Goal: Transaction & Acquisition: Purchase product/service

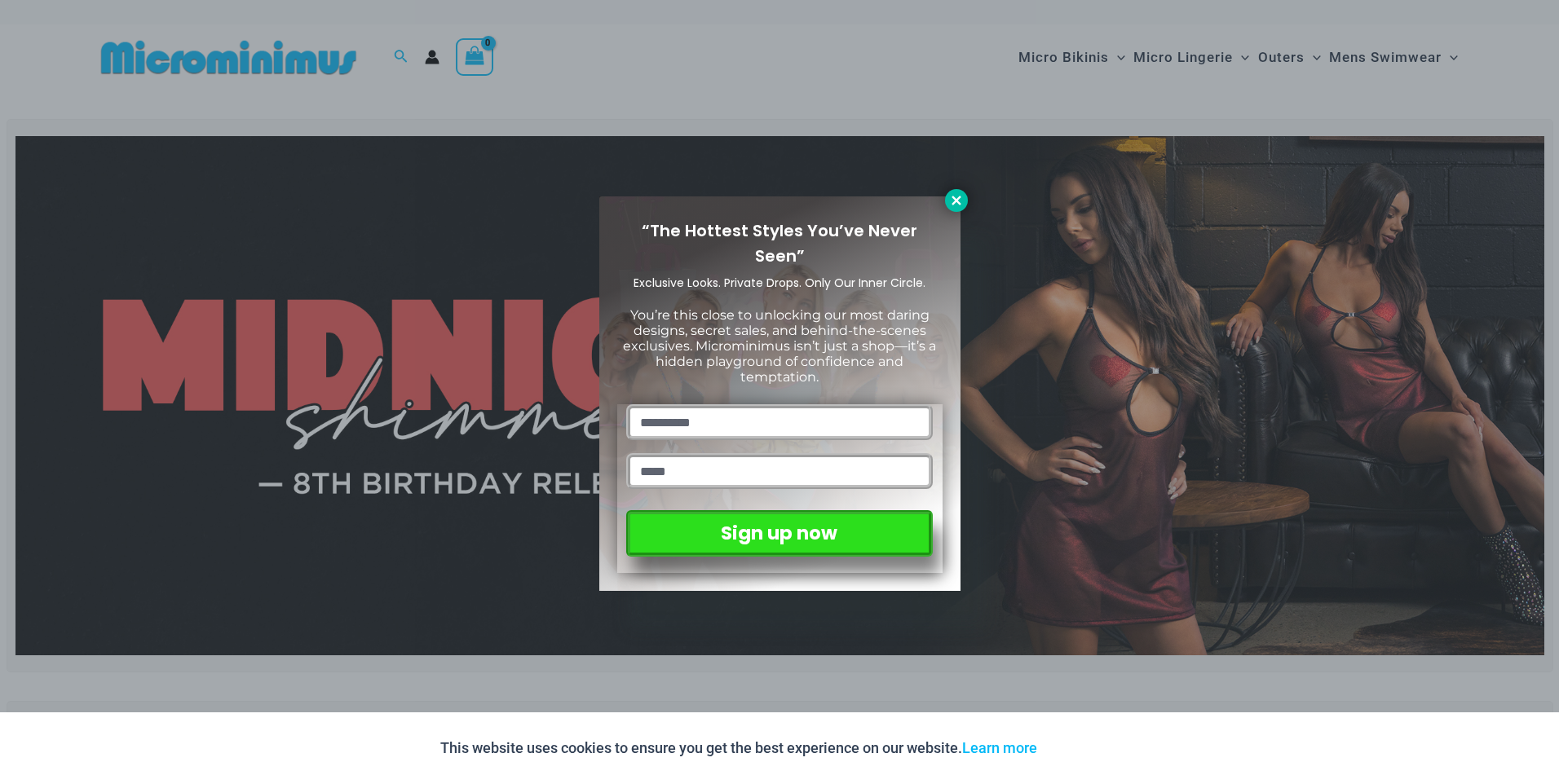
drag, startPoint x: 1077, startPoint y: 59, endPoint x: 957, endPoint y: 201, distance: 185.9
click at [957, 201] on icon at bounding box center [955, 200] width 9 height 9
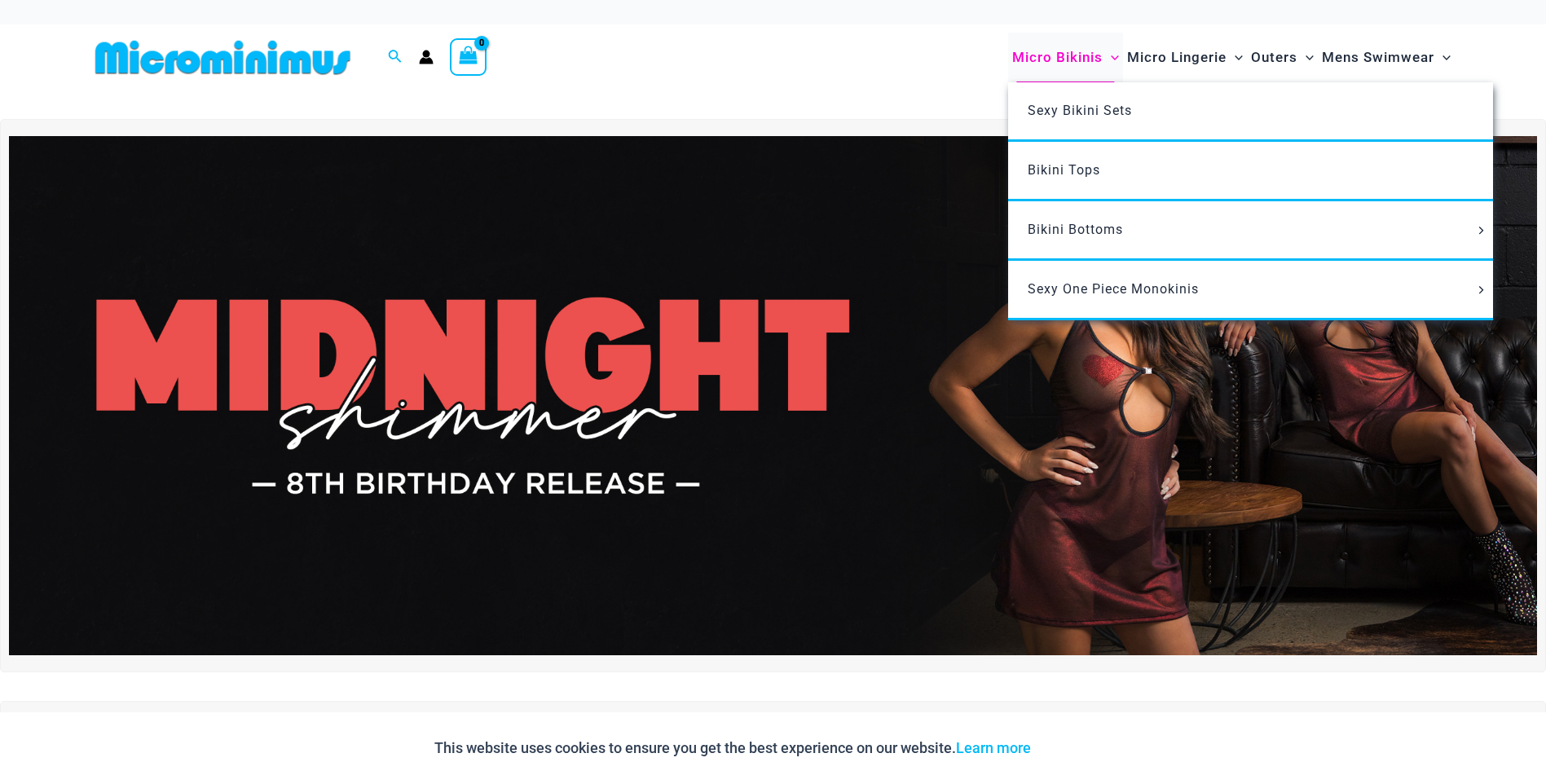
click at [1087, 53] on span "Micro Bikinis" at bounding box center [1057, 58] width 91 height 42
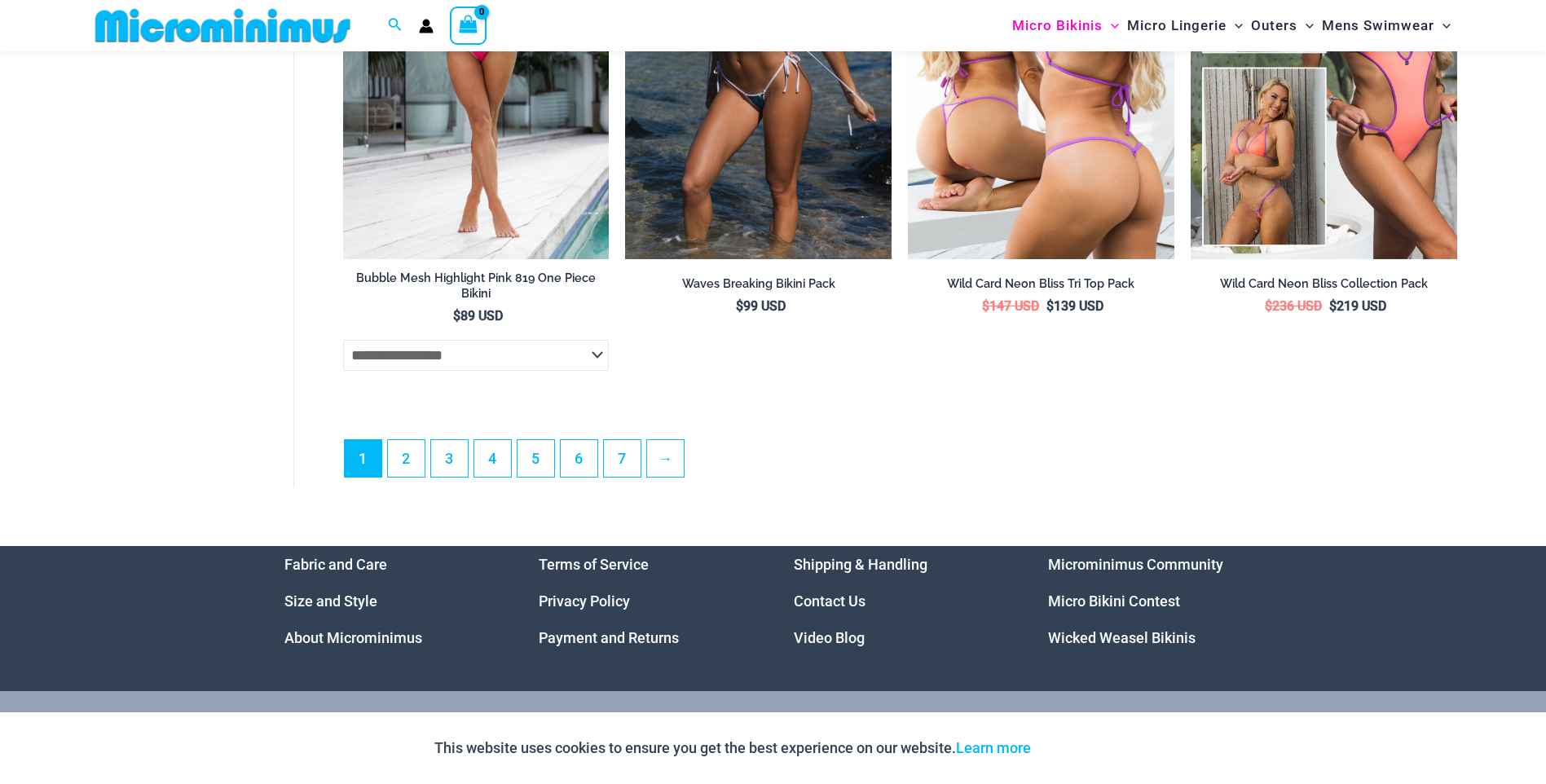
scroll to position [4750, 0]
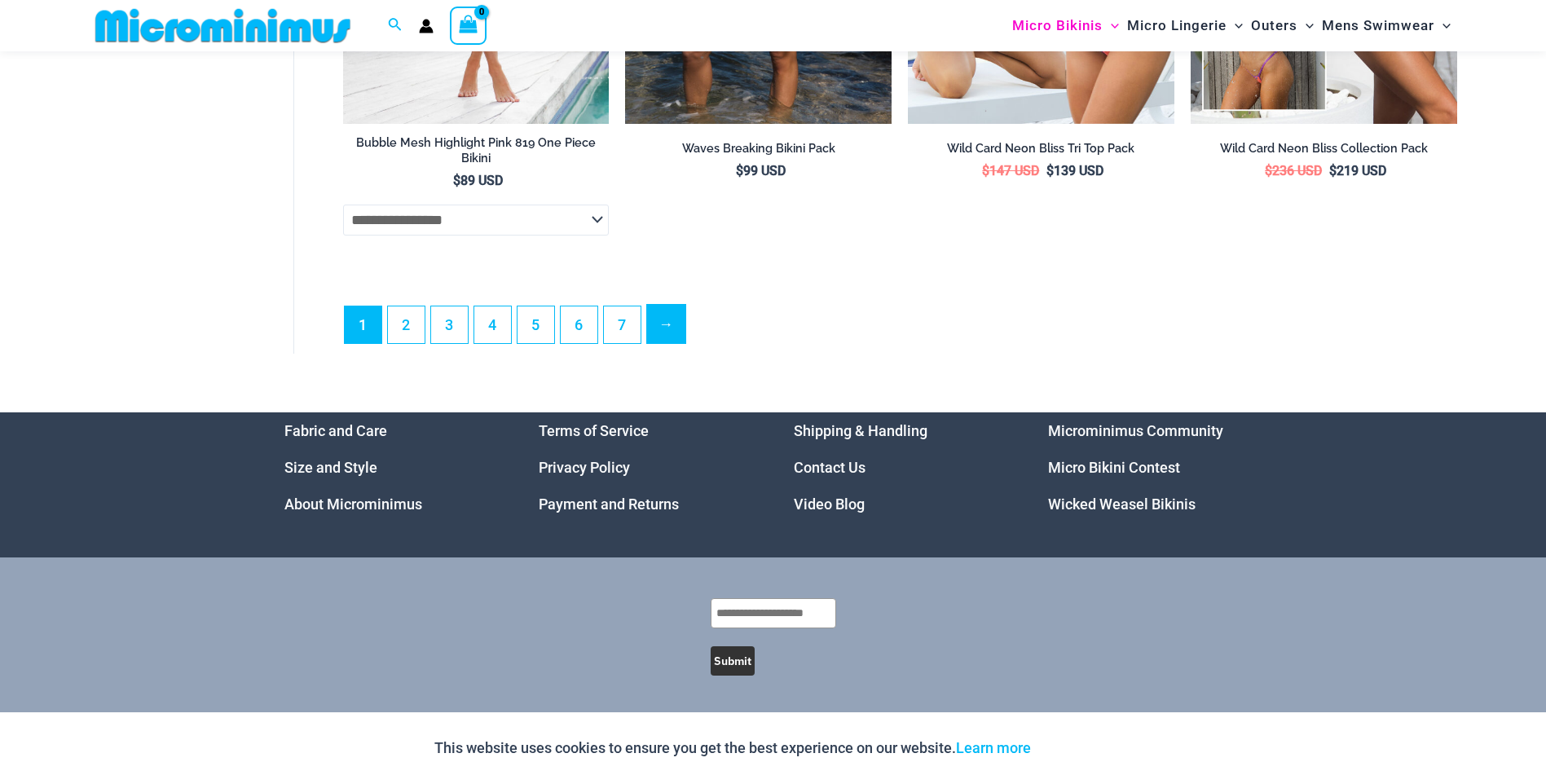
click at [653, 328] on link "→" at bounding box center [667, 324] width 38 height 38
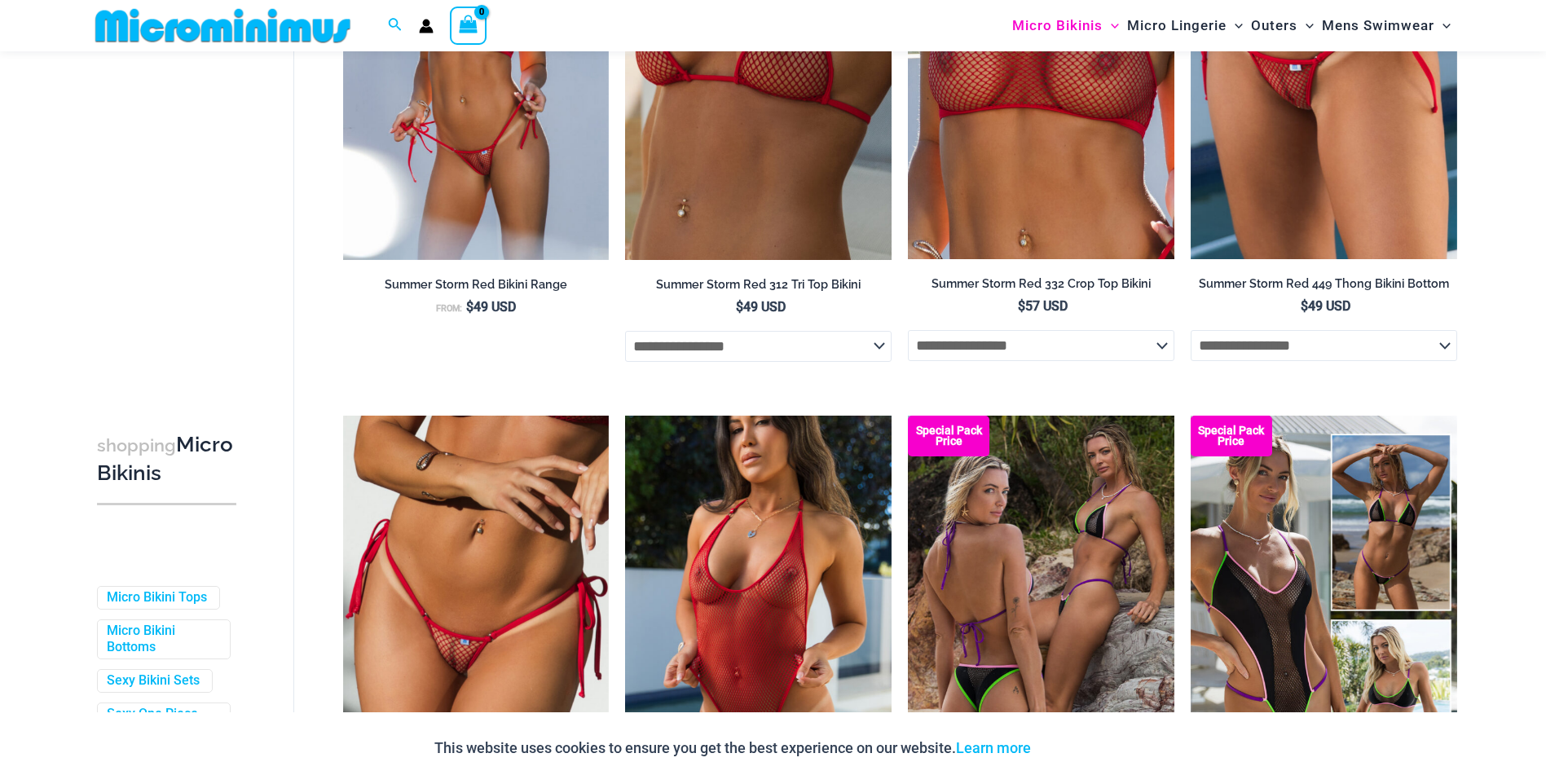
scroll to position [3164, 0]
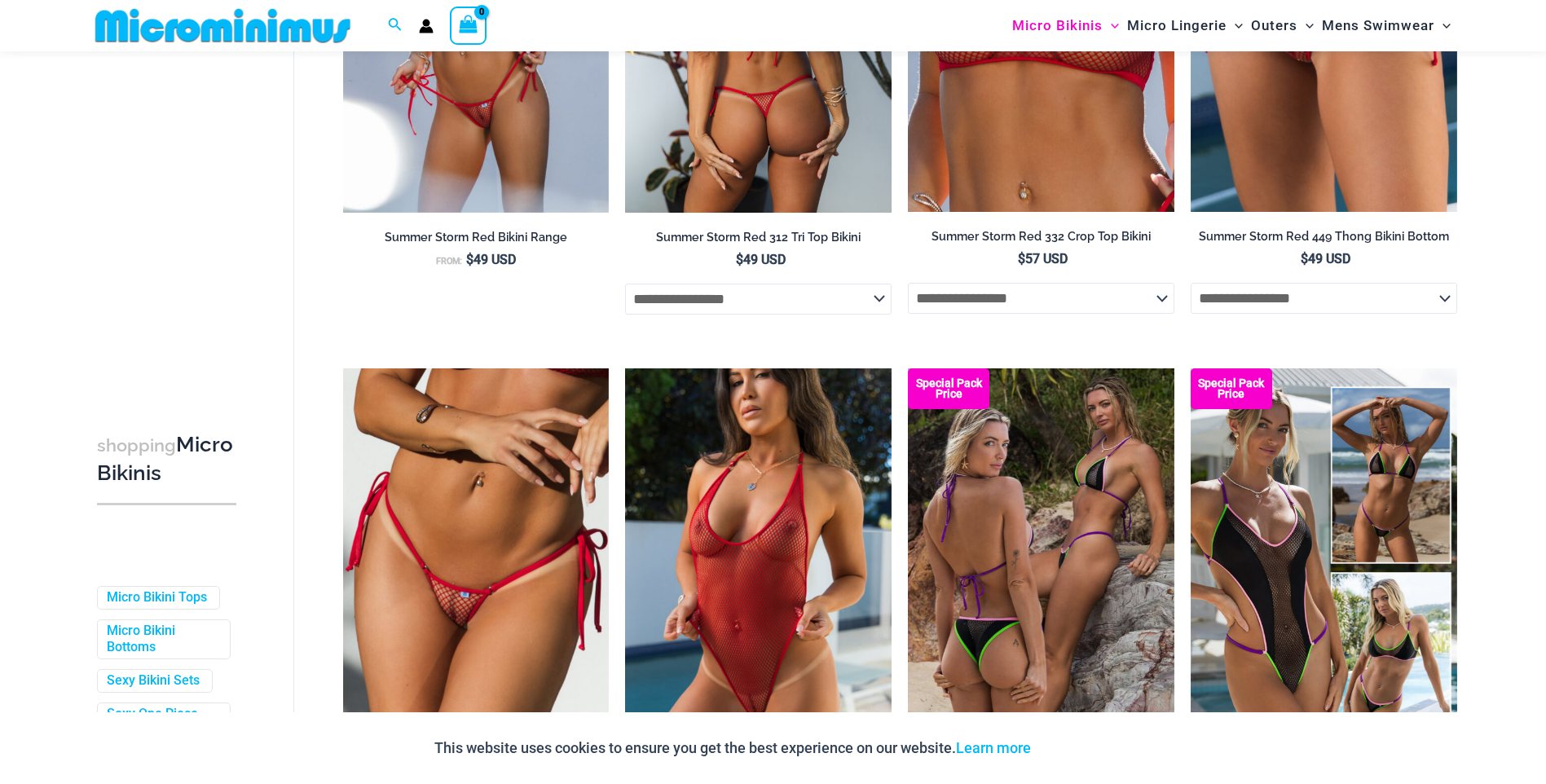
click at [878, 309] on select "**********" at bounding box center [759, 299] width 267 height 31
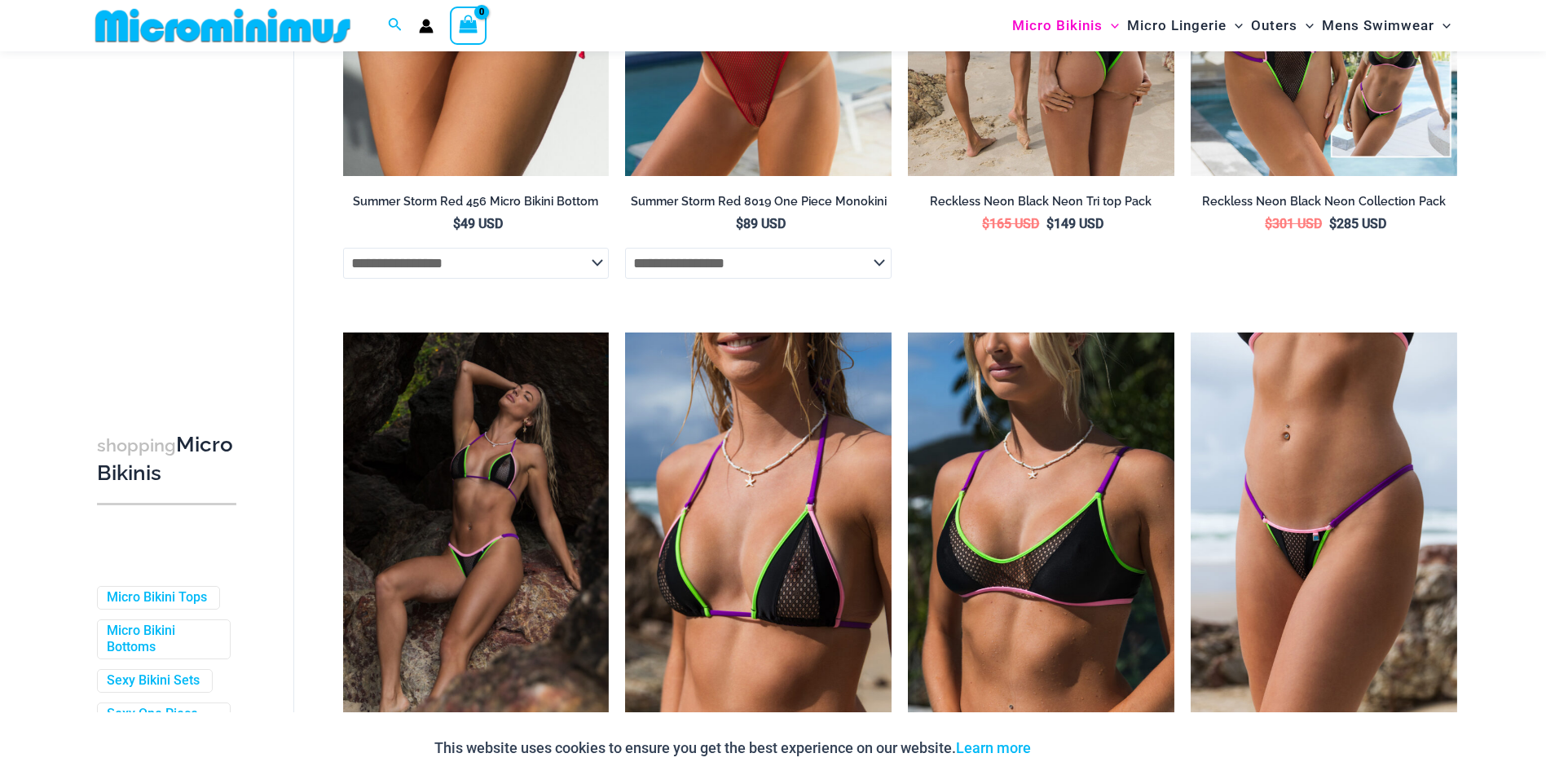
scroll to position [4060, 0]
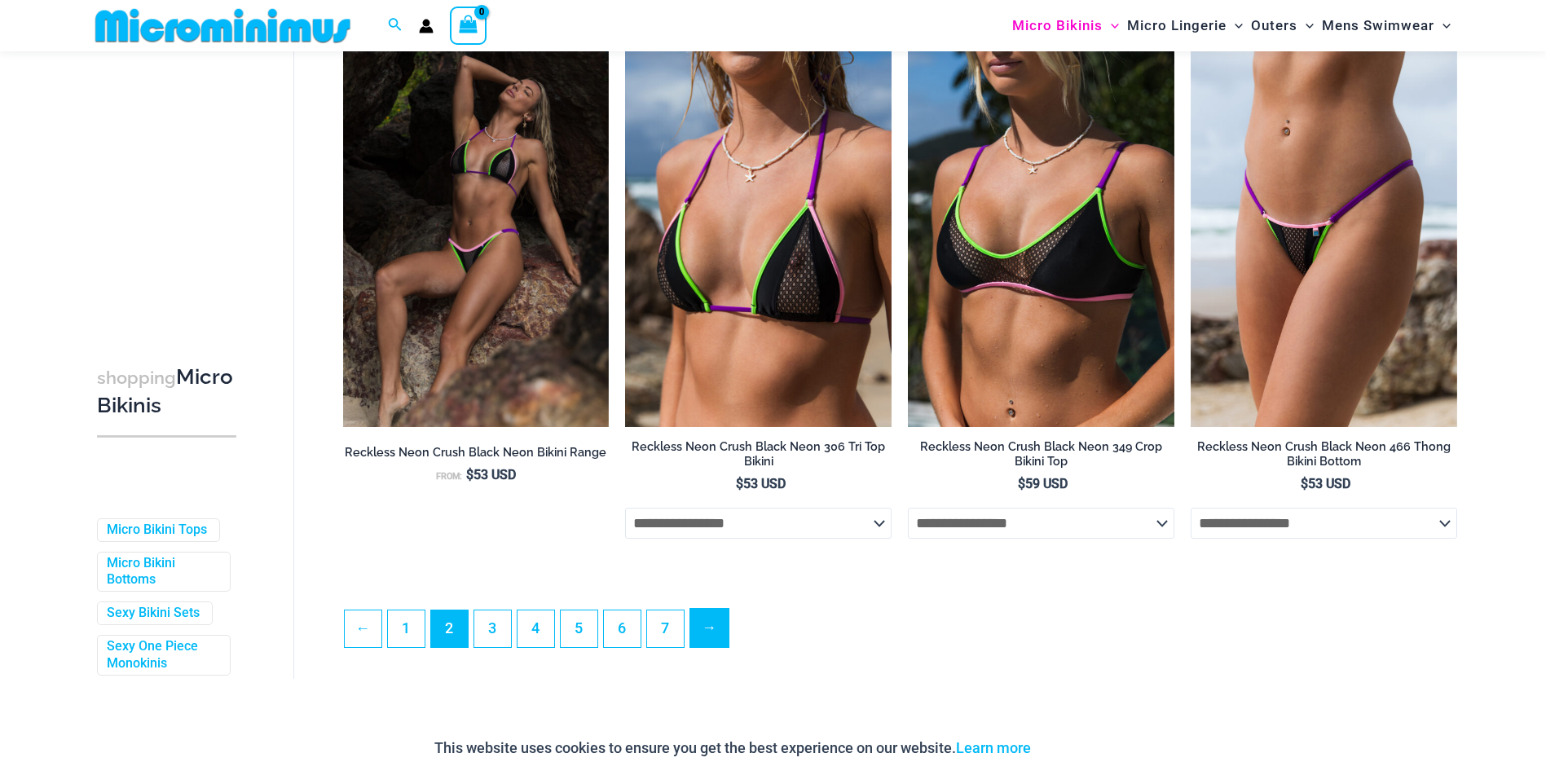
click at [710, 647] on link "→" at bounding box center [710, 627] width 38 height 38
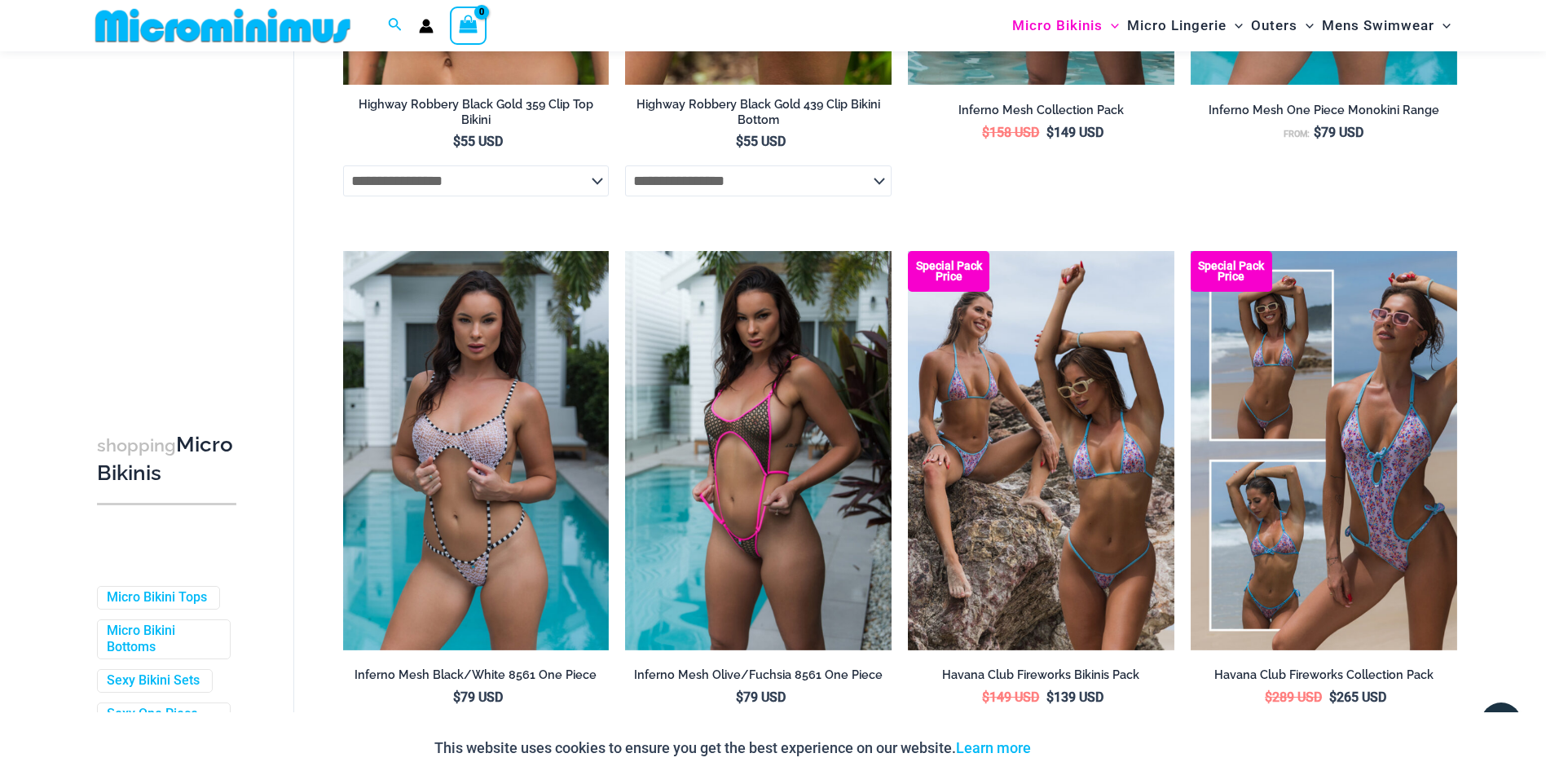
scroll to position [4060, 0]
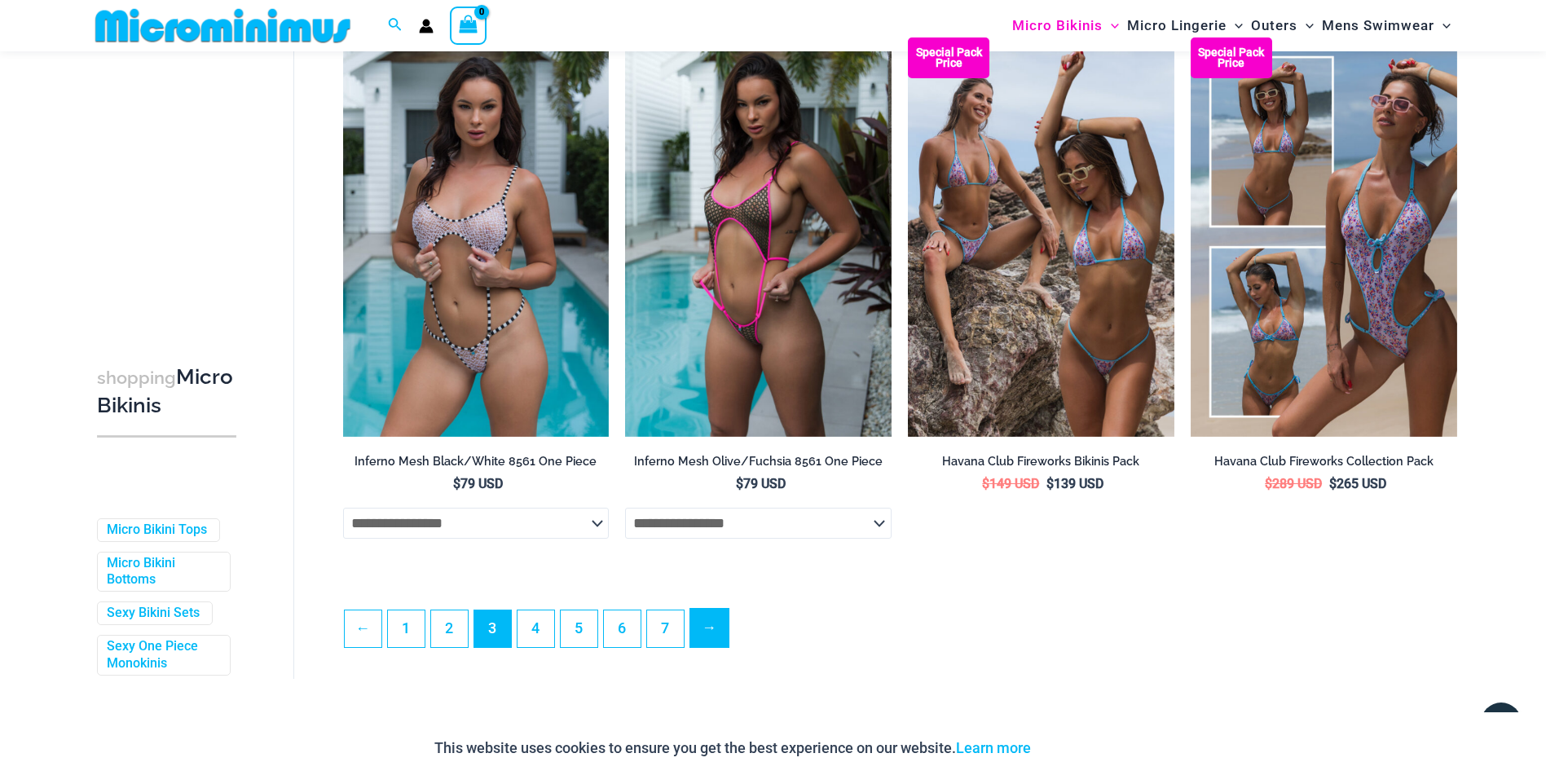
click at [711, 647] on link "→" at bounding box center [710, 627] width 38 height 38
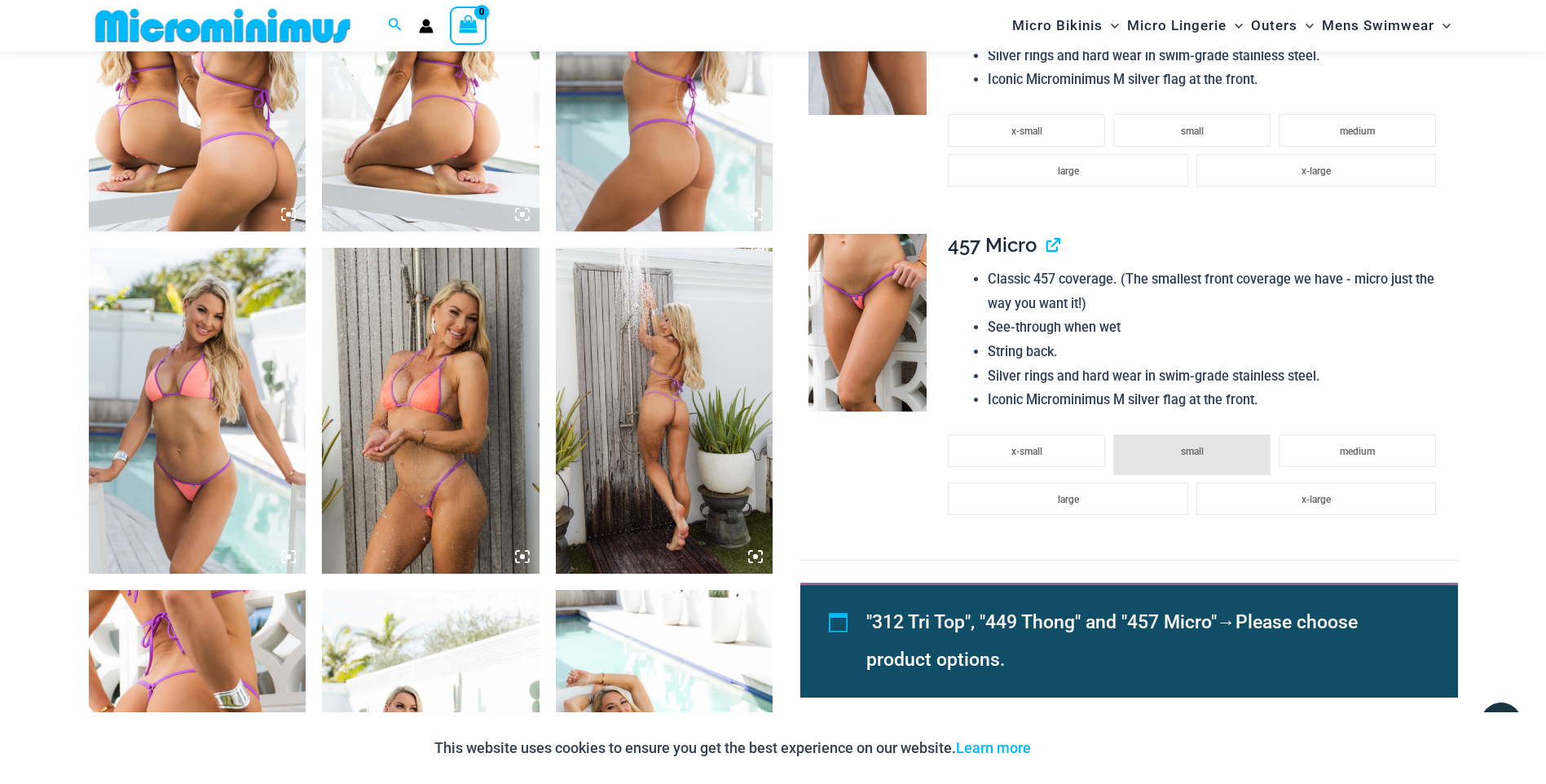
scroll to position [1288, 0]
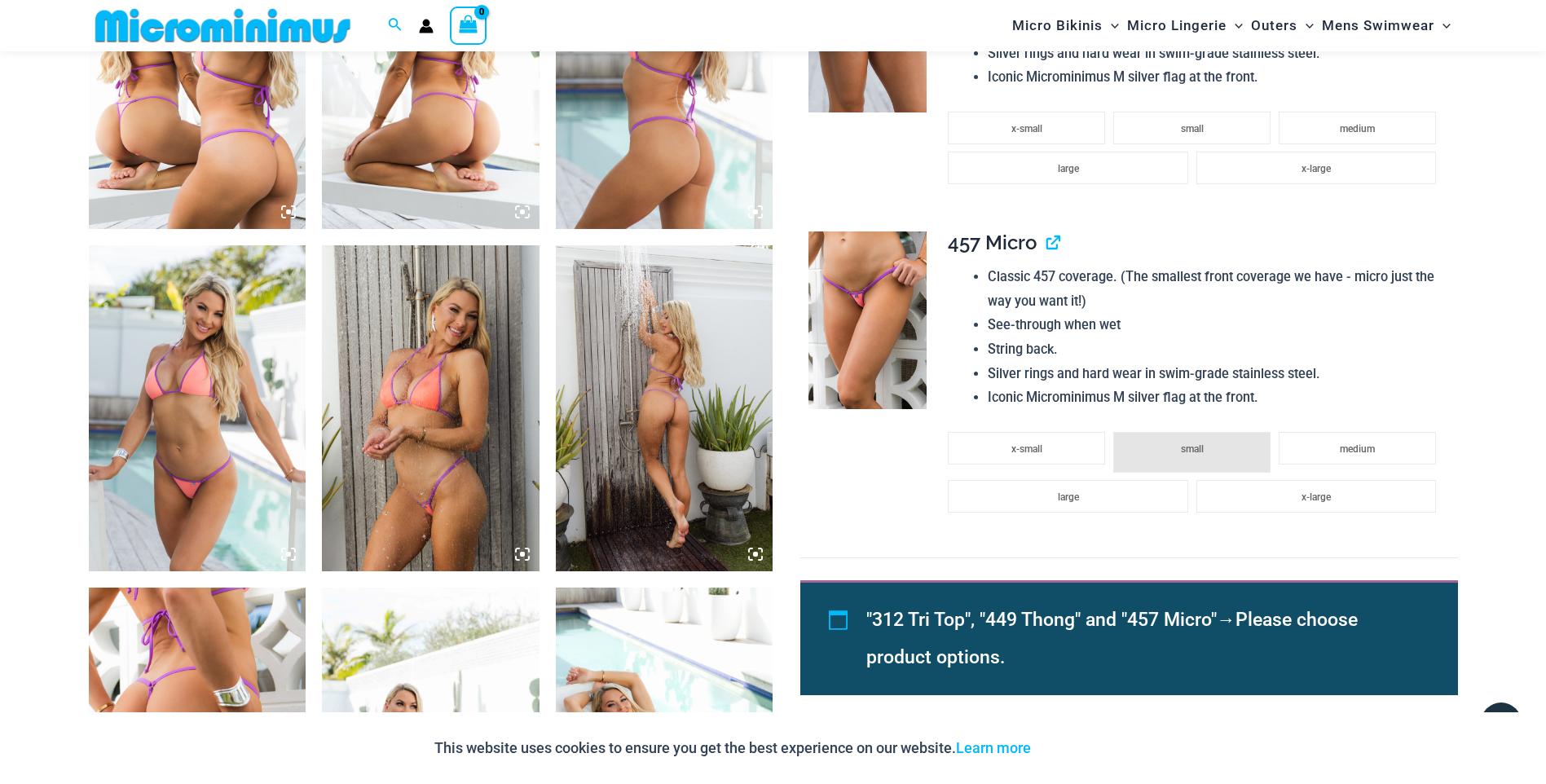
click at [431, 406] on img at bounding box center [431, 408] width 218 height 326
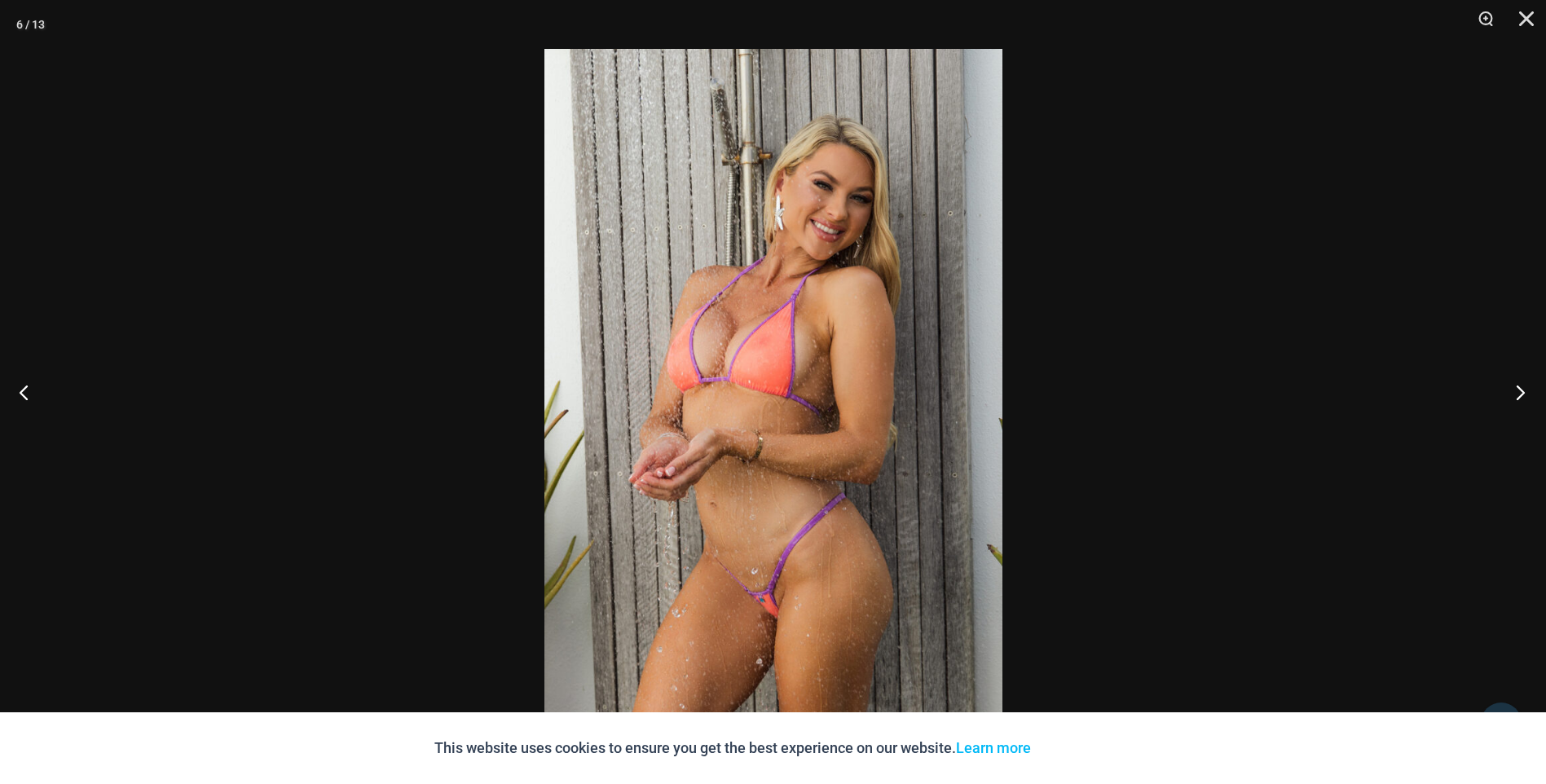
click at [1524, 396] on button "Next" at bounding box center [1515, 392] width 61 height 82
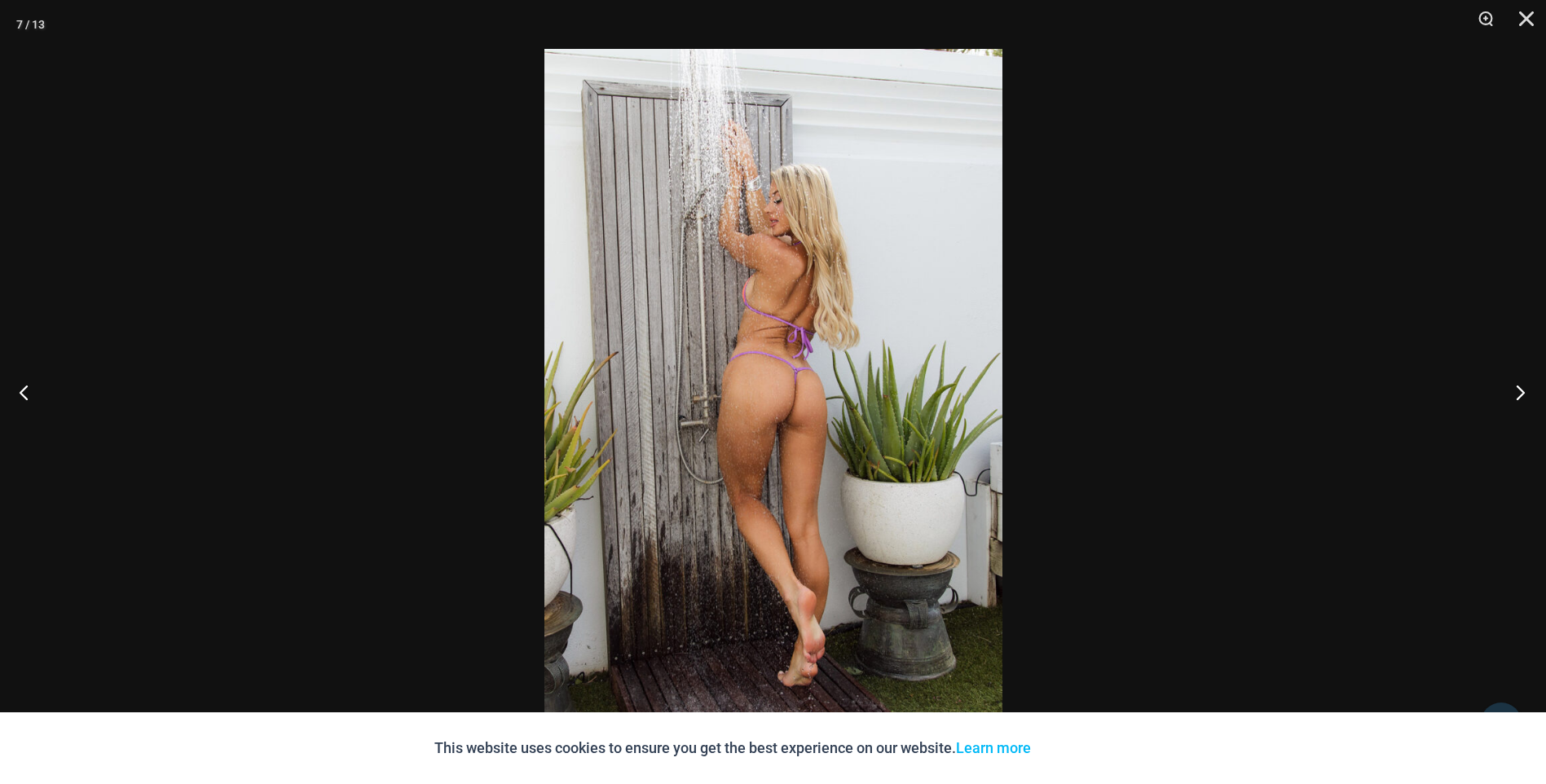
click at [1524, 396] on button "Next" at bounding box center [1515, 392] width 61 height 82
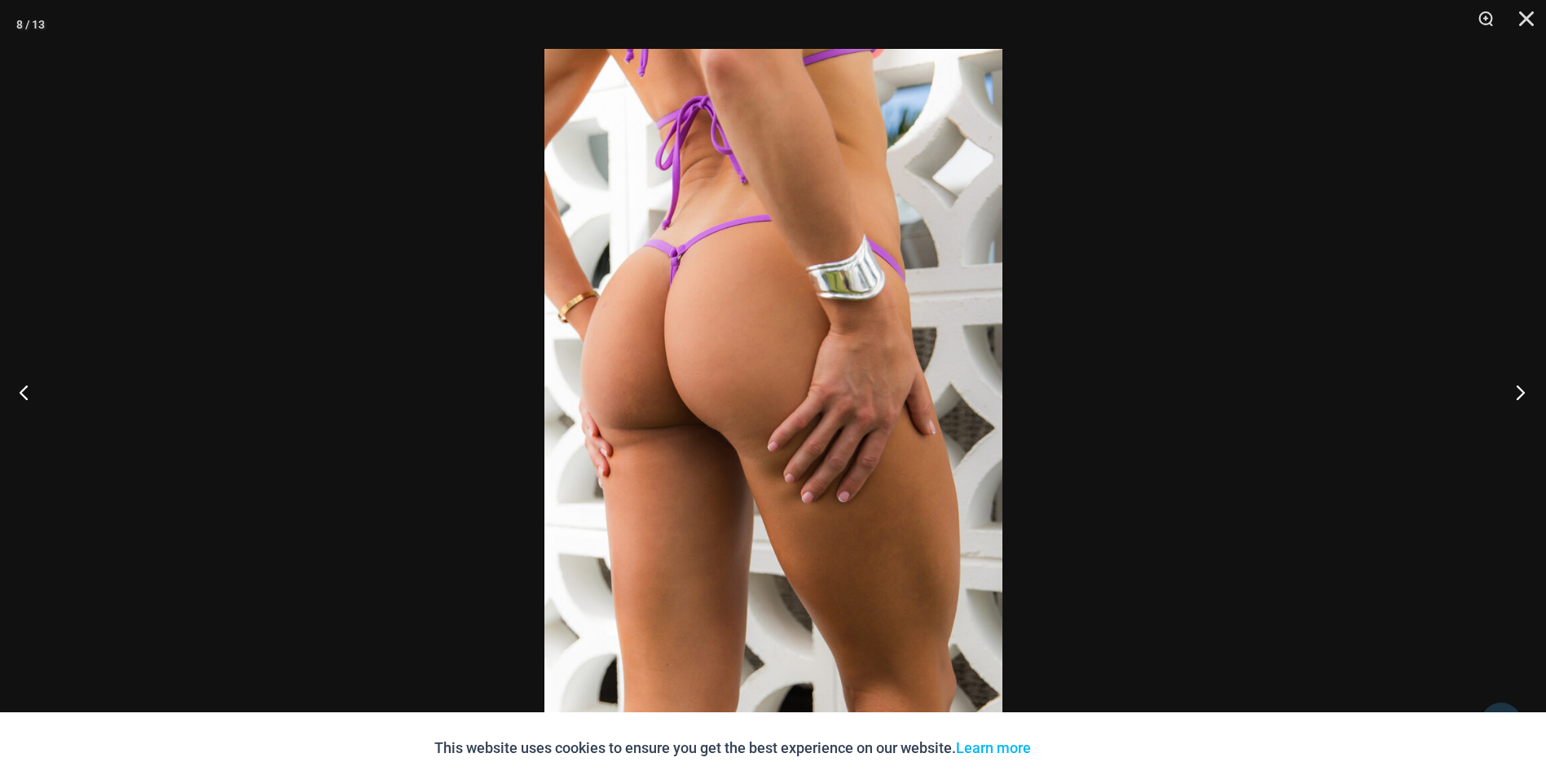
click at [1524, 396] on button "Next" at bounding box center [1515, 392] width 61 height 82
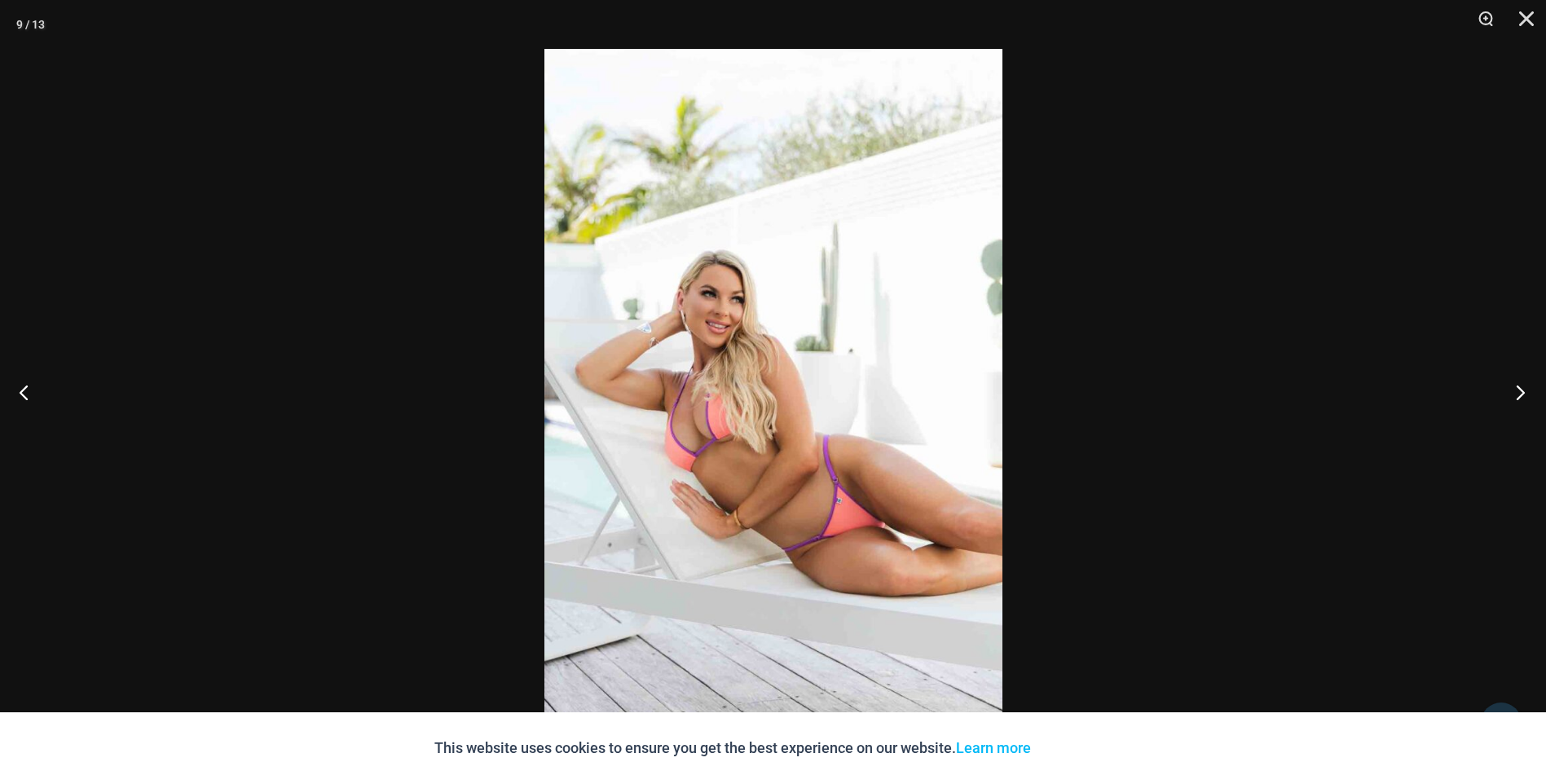
click at [1524, 396] on button "Next" at bounding box center [1515, 392] width 61 height 82
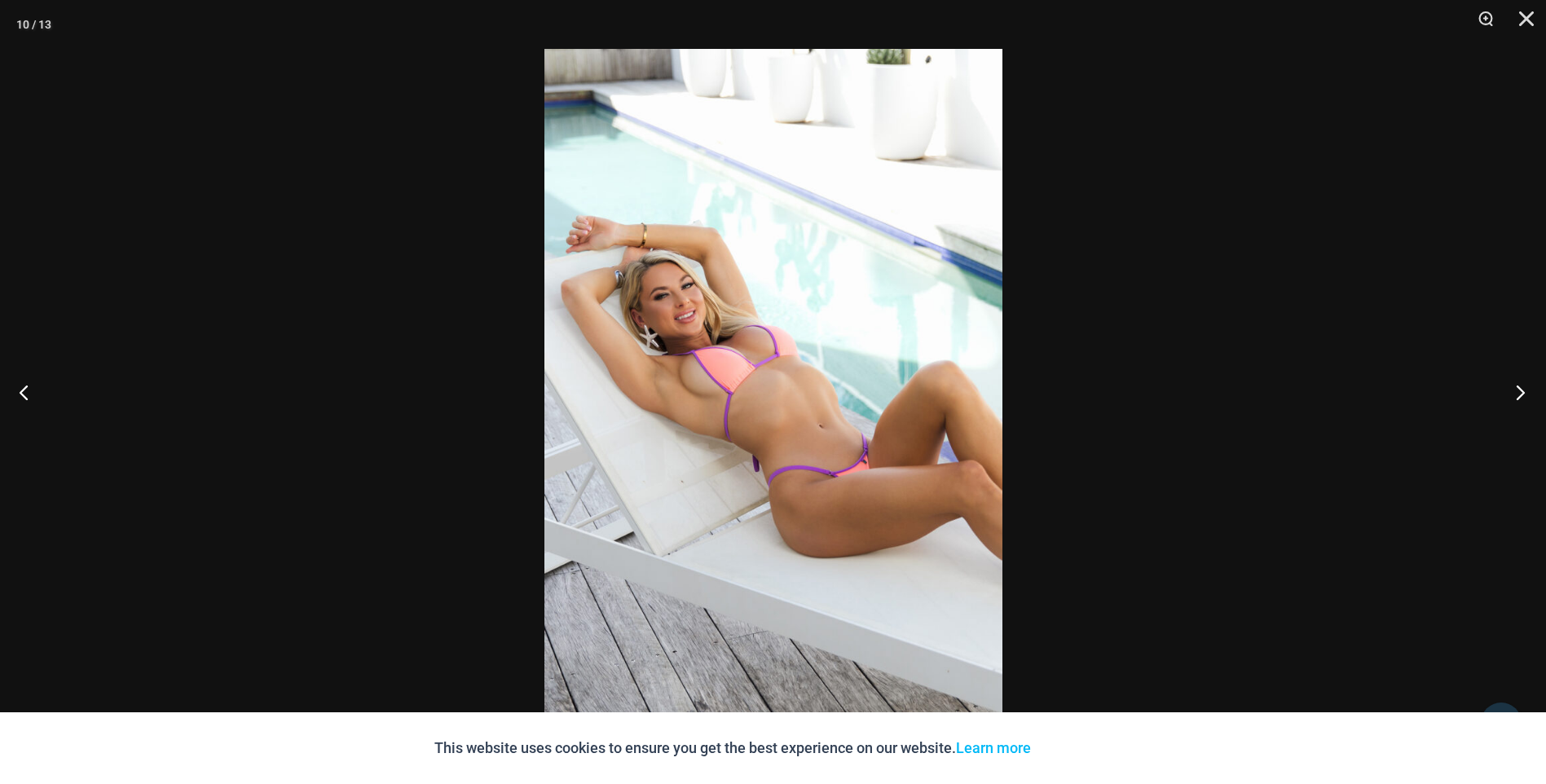
click at [1524, 396] on button "Next" at bounding box center [1515, 392] width 61 height 82
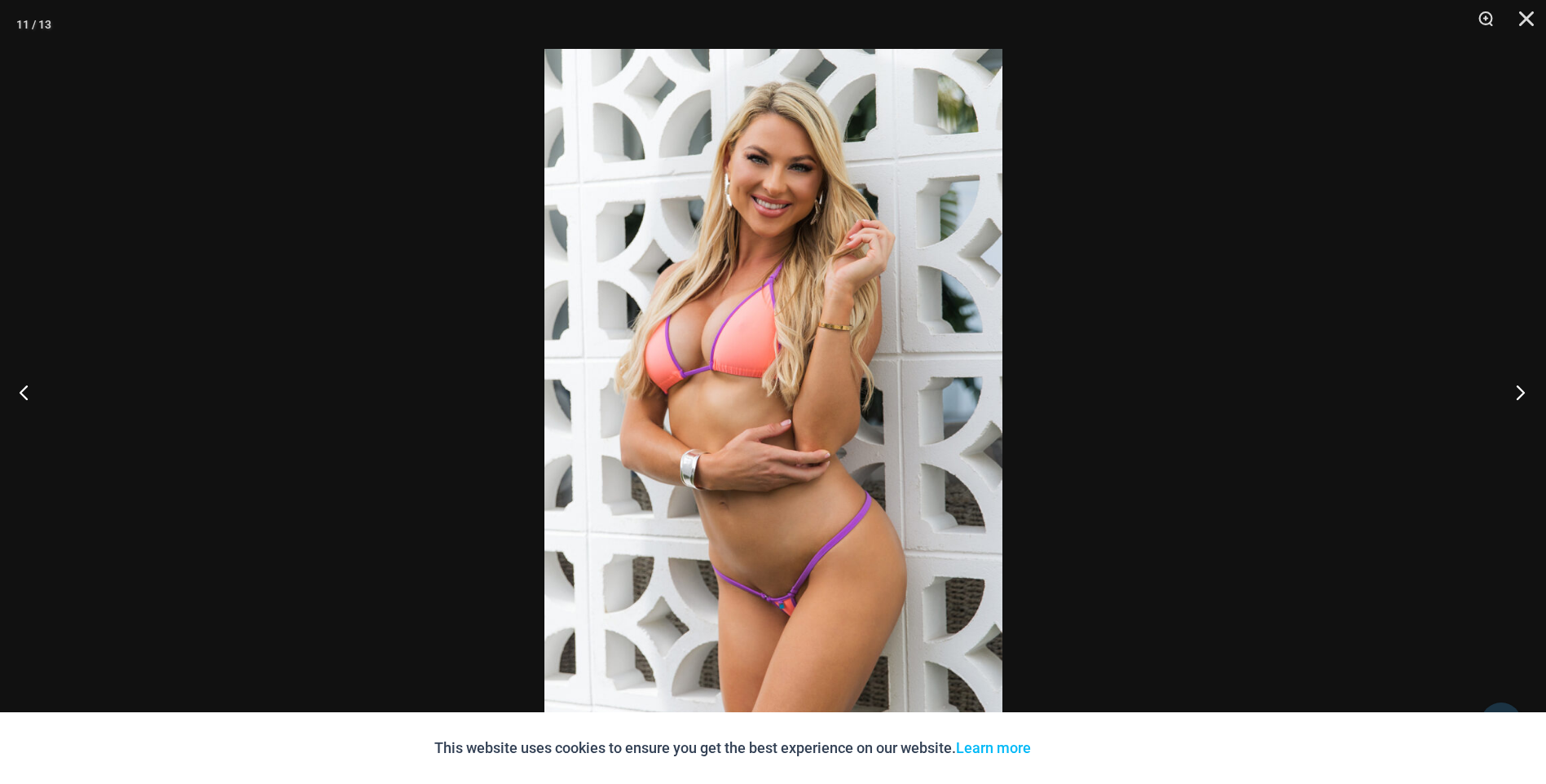
click at [1524, 396] on button "Next" at bounding box center [1515, 392] width 61 height 82
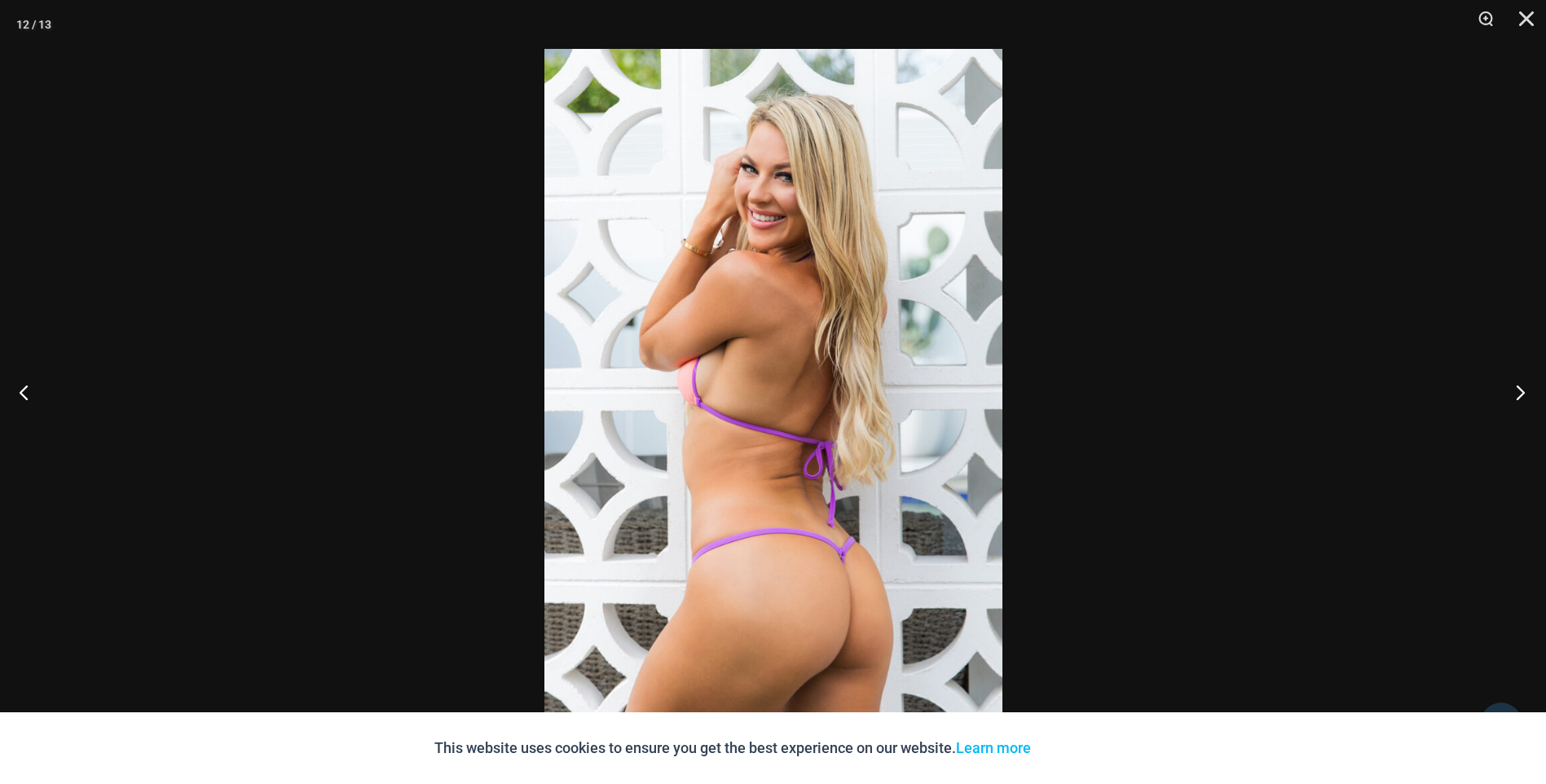
click at [1524, 396] on button "Next" at bounding box center [1515, 392] width 61 height 82
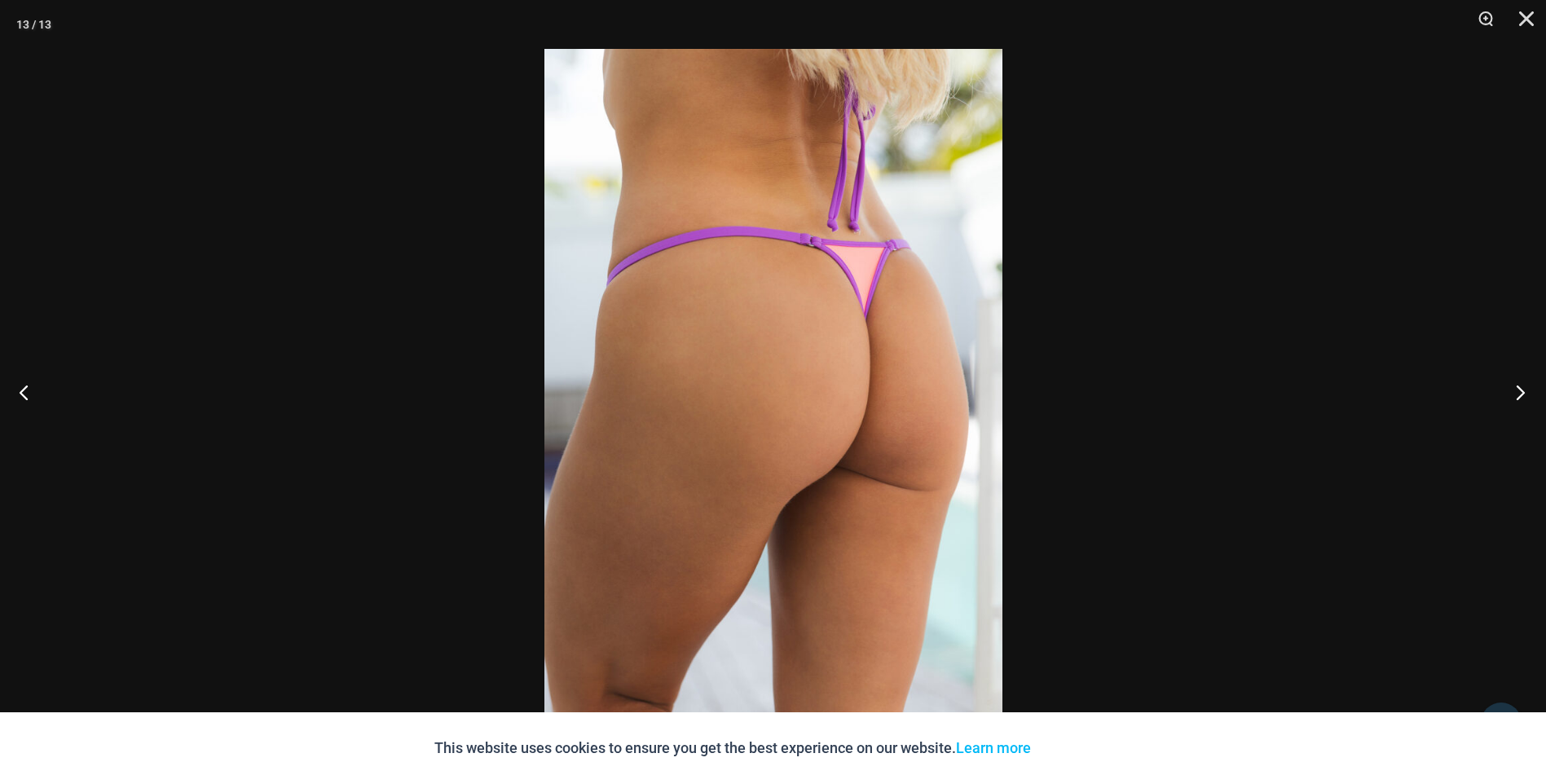
click at [1524, 396] on button "Next" at bounding box center [1515, 392] width 61 height 82
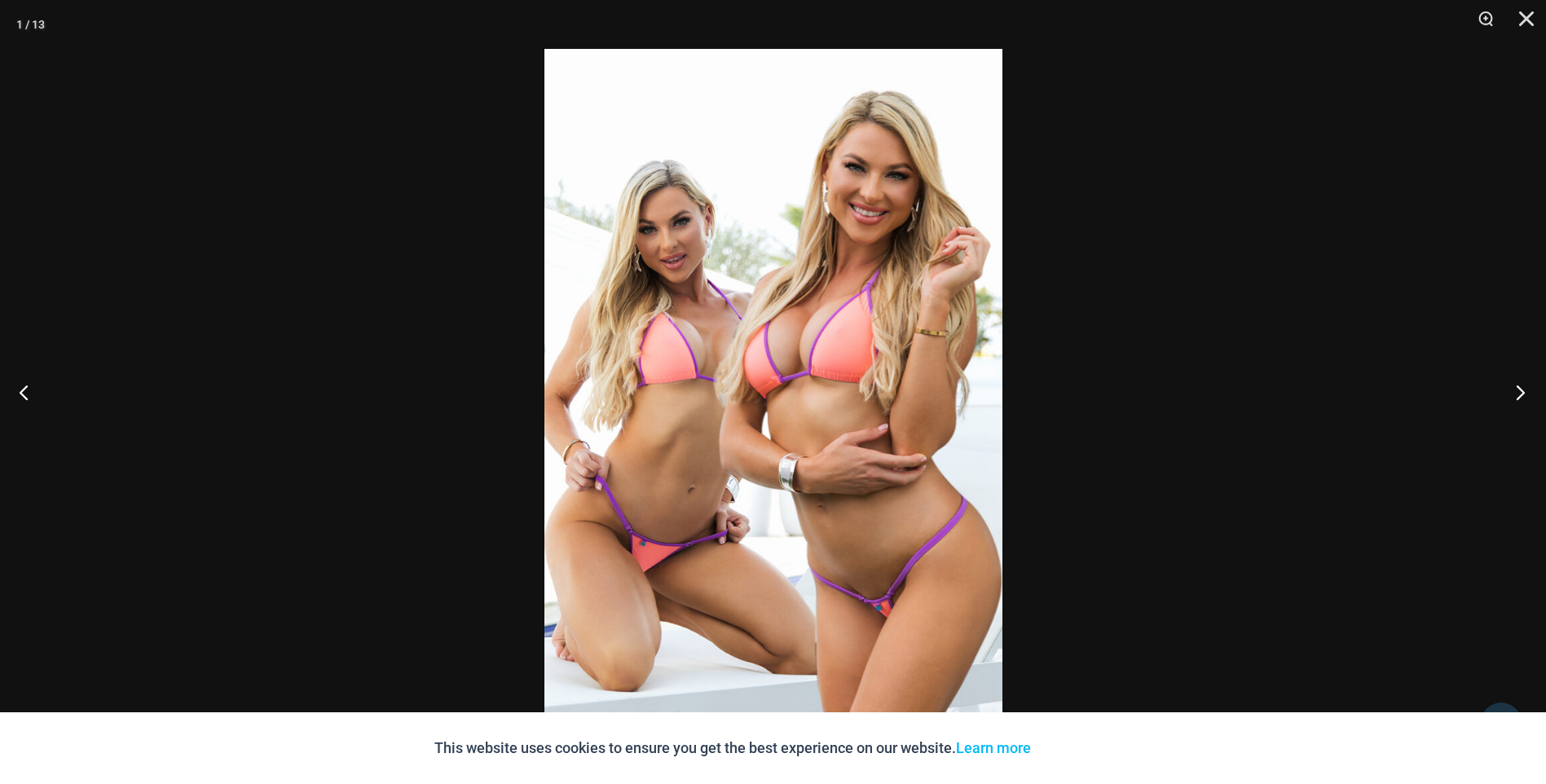
click at [1524, 396] on button "Next" at bounding box center [1515, 392] width 61 height 82
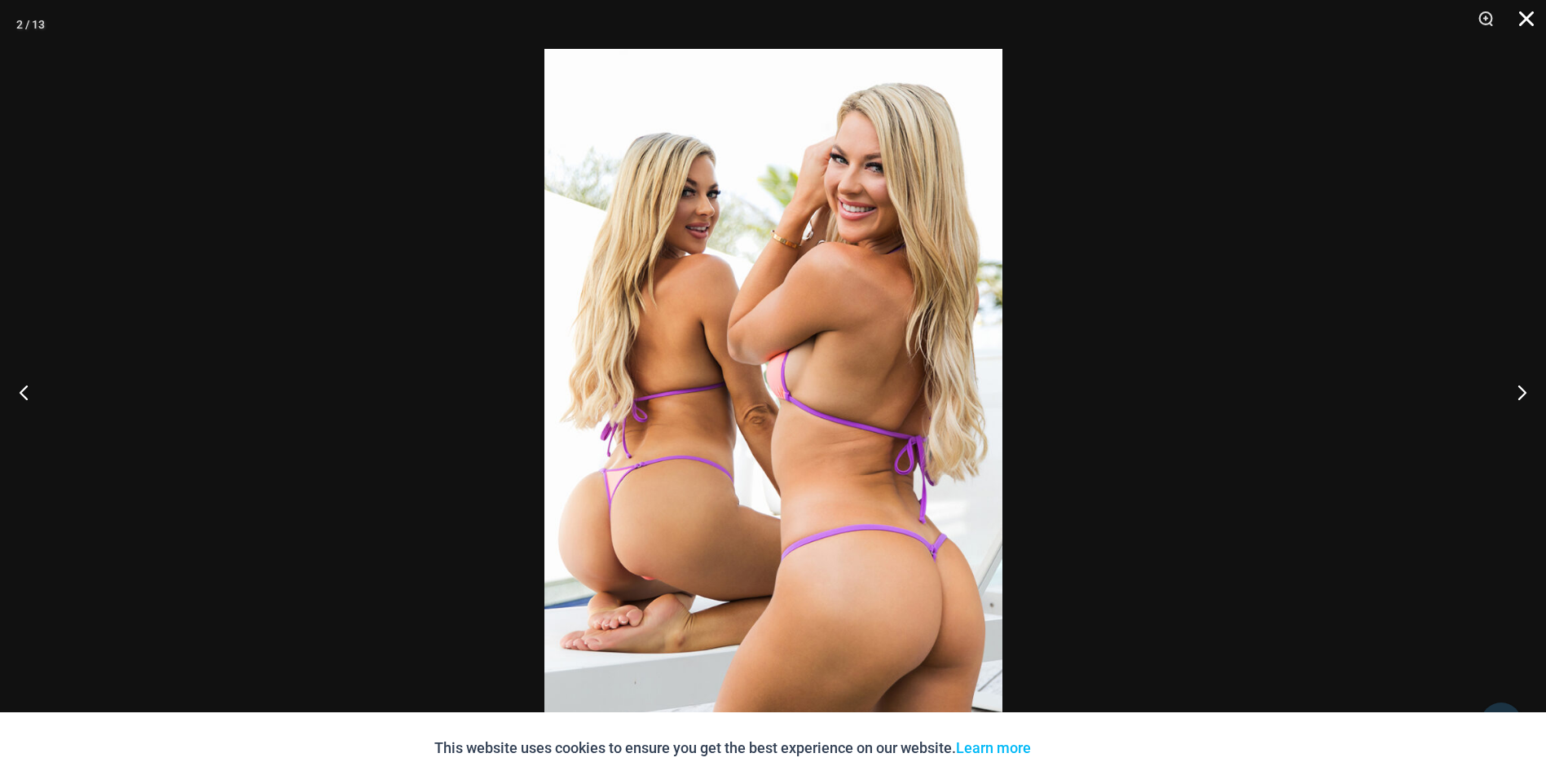
click at [1533, 12] on button "Close" at bounding box center [1521, 24] width 41 height 49
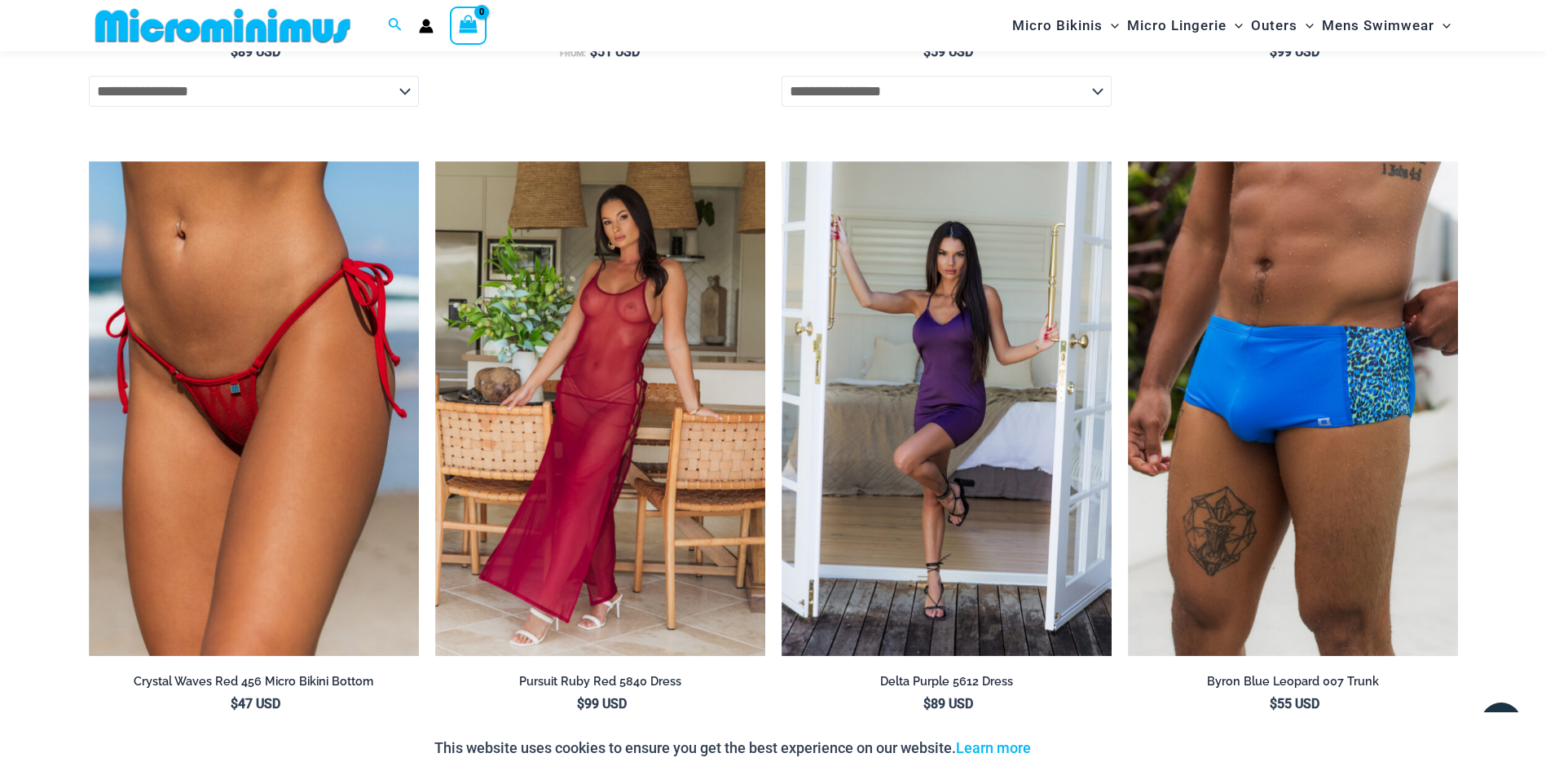
scroll to position [3655, 0]
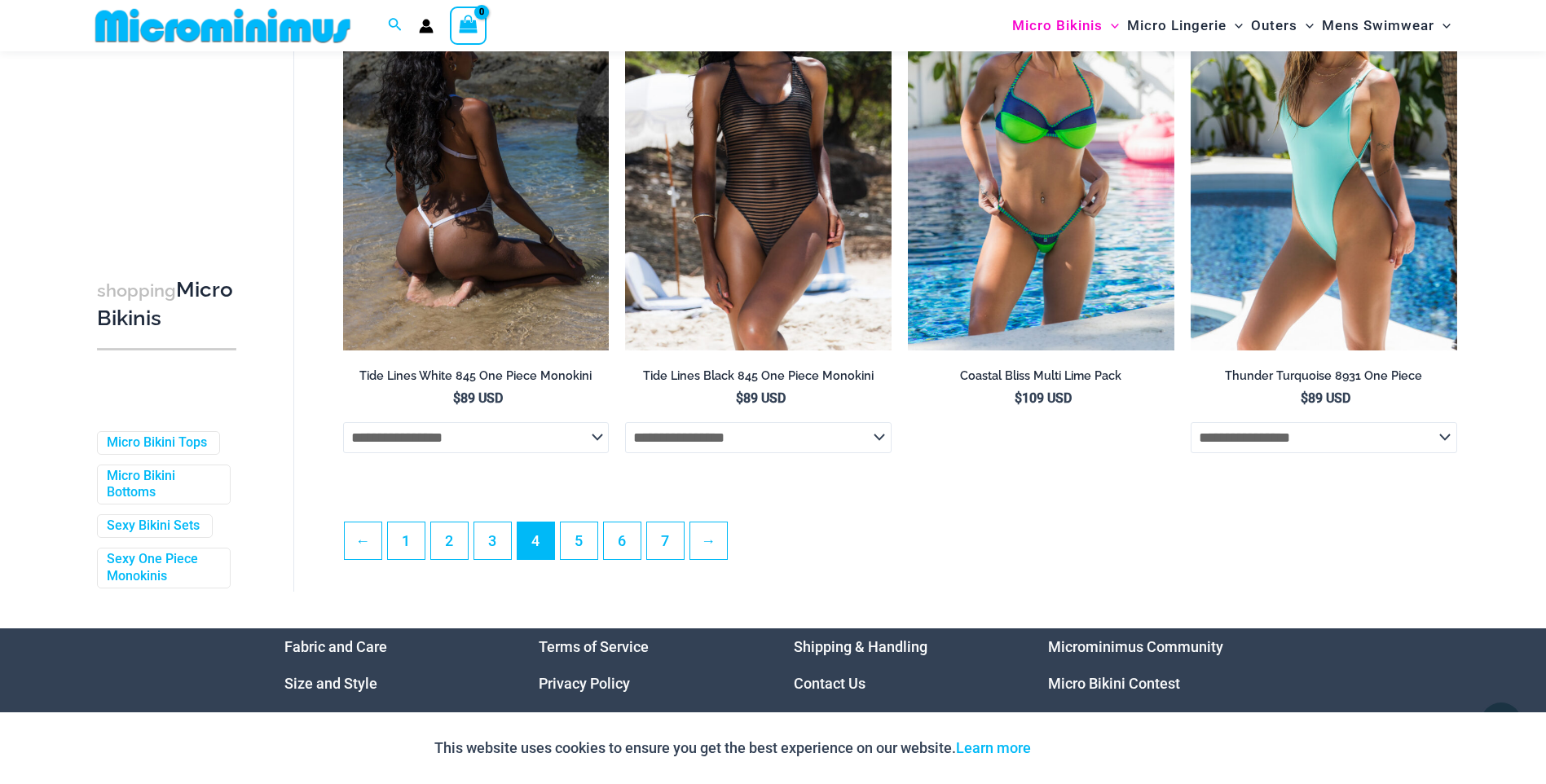
scroll to position [4223, 0]
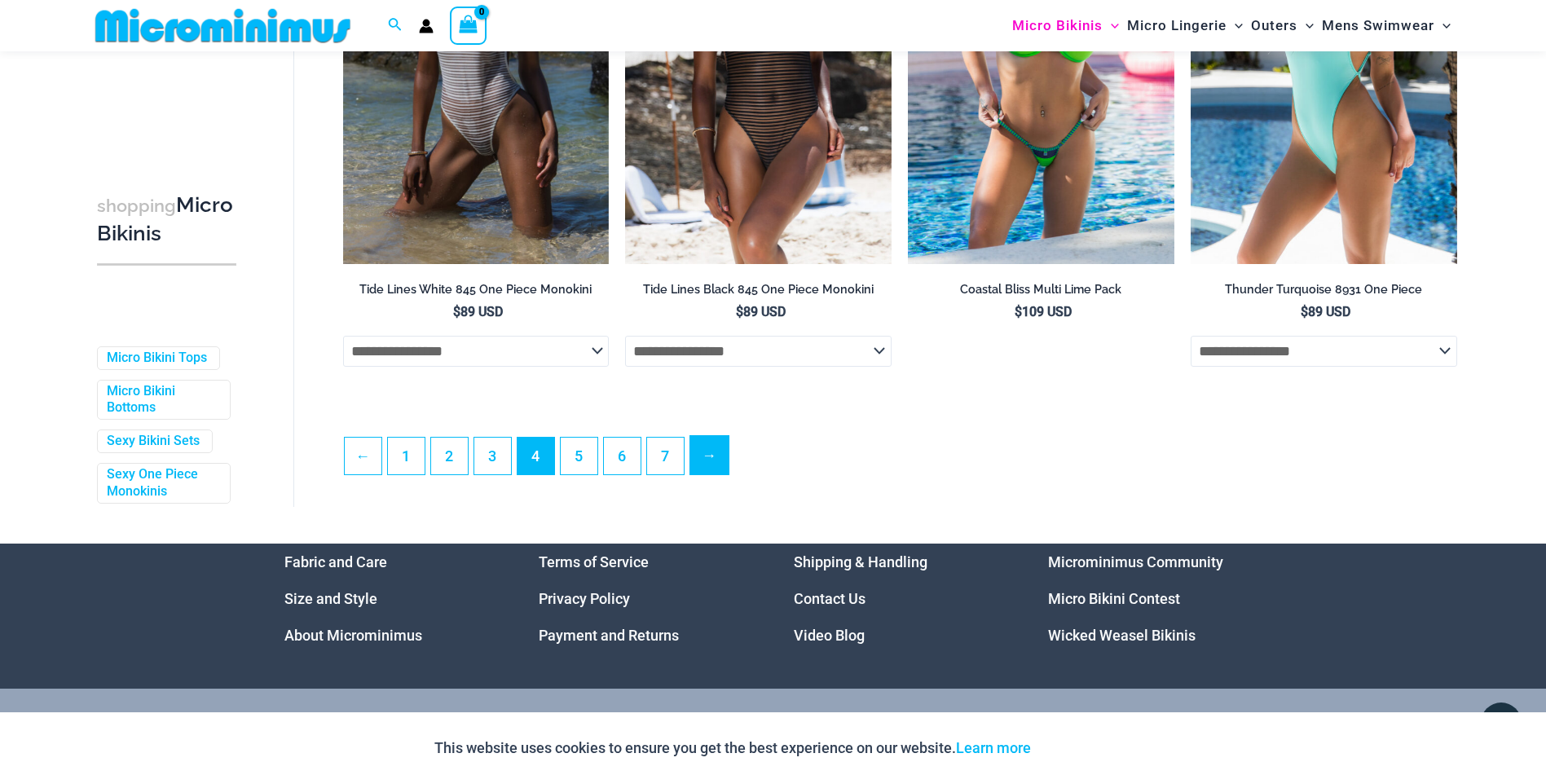
click at [704, 467] on link "→" at bounding box center [710, 454] width 38 height 38
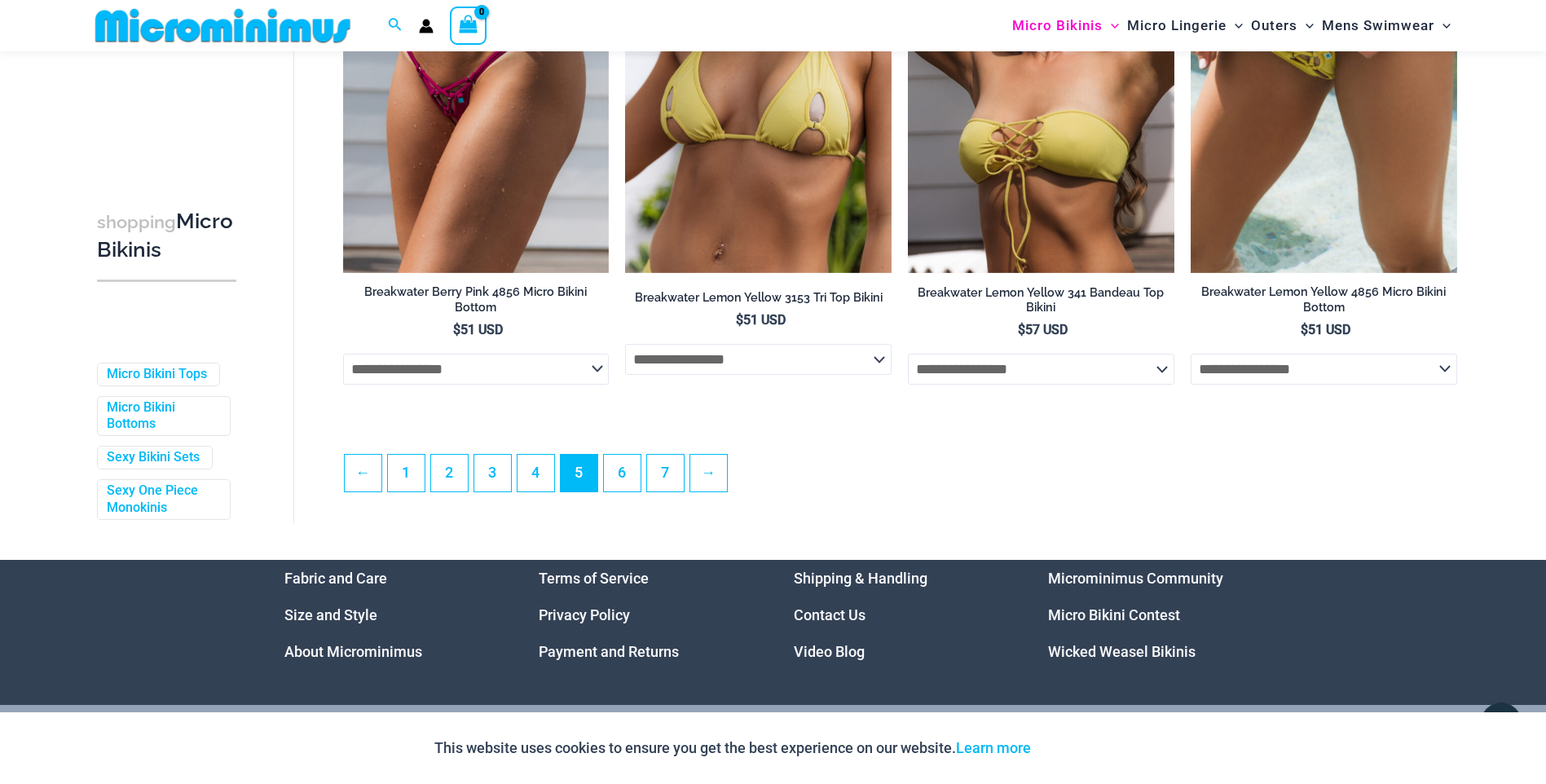
scroll to position [4223, 0]
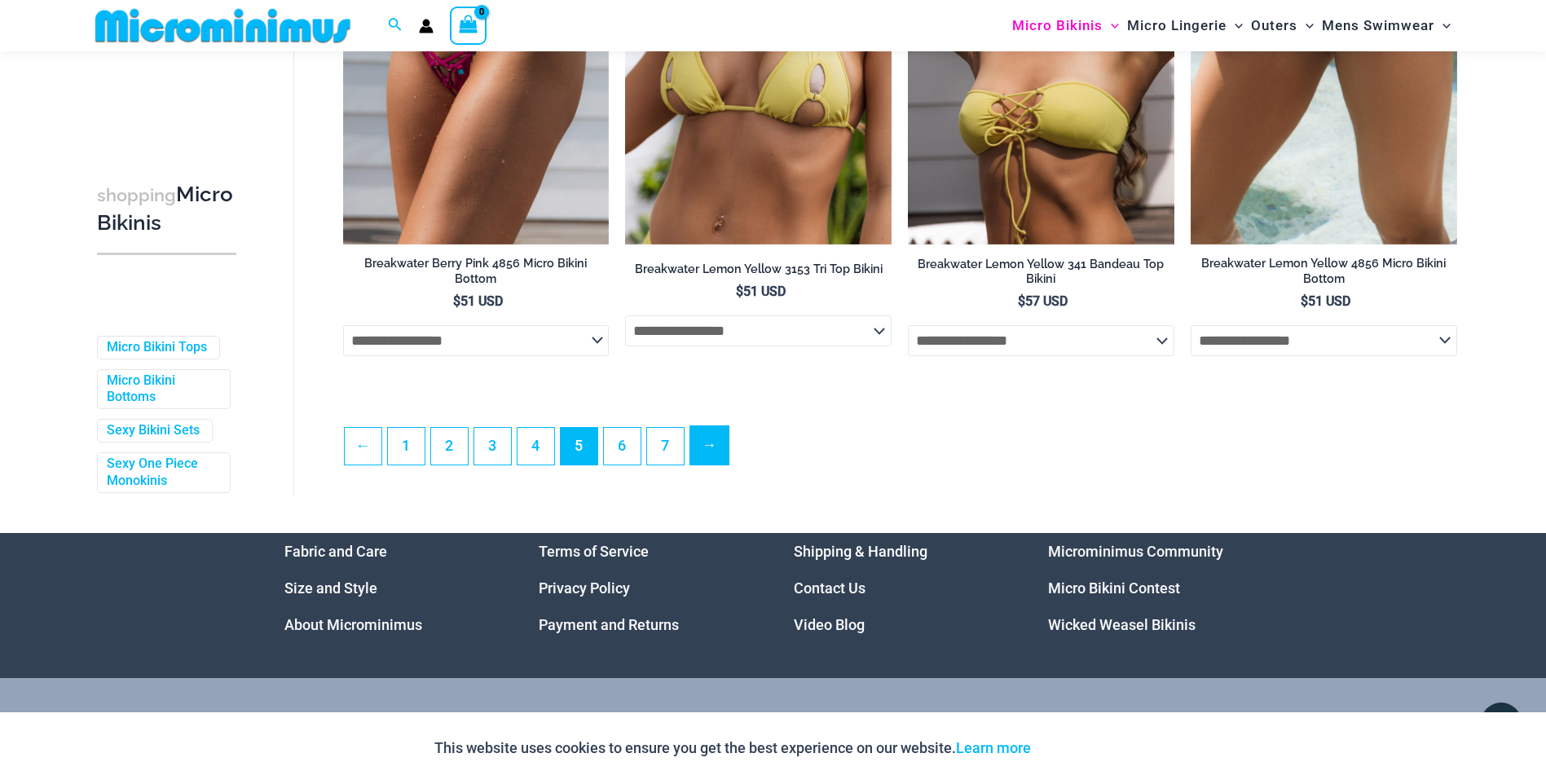
click at [701, 437] on link "→" at bounding box center [710, 445] width 38 height 38
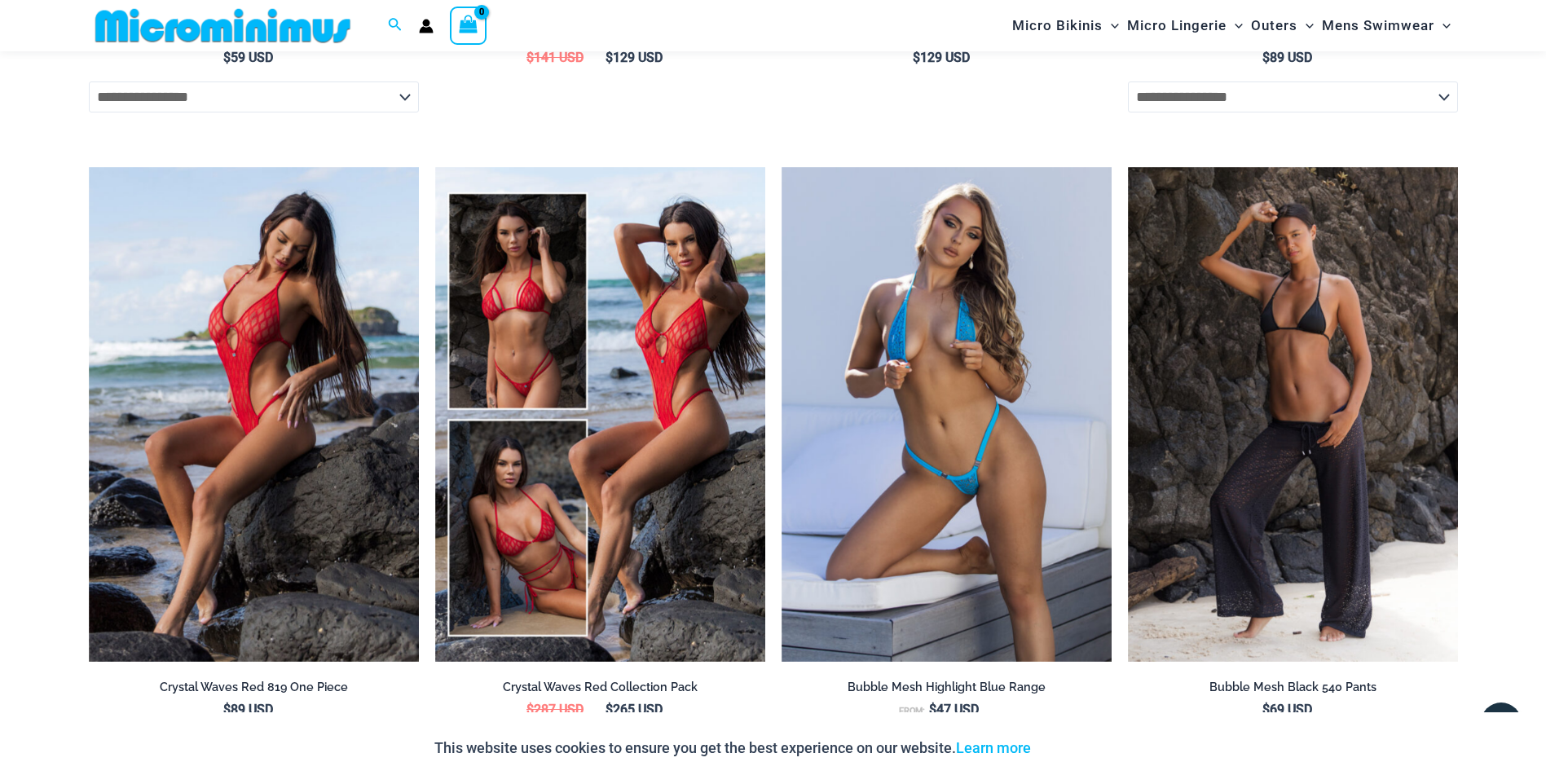
scroll to position [4384, 0]
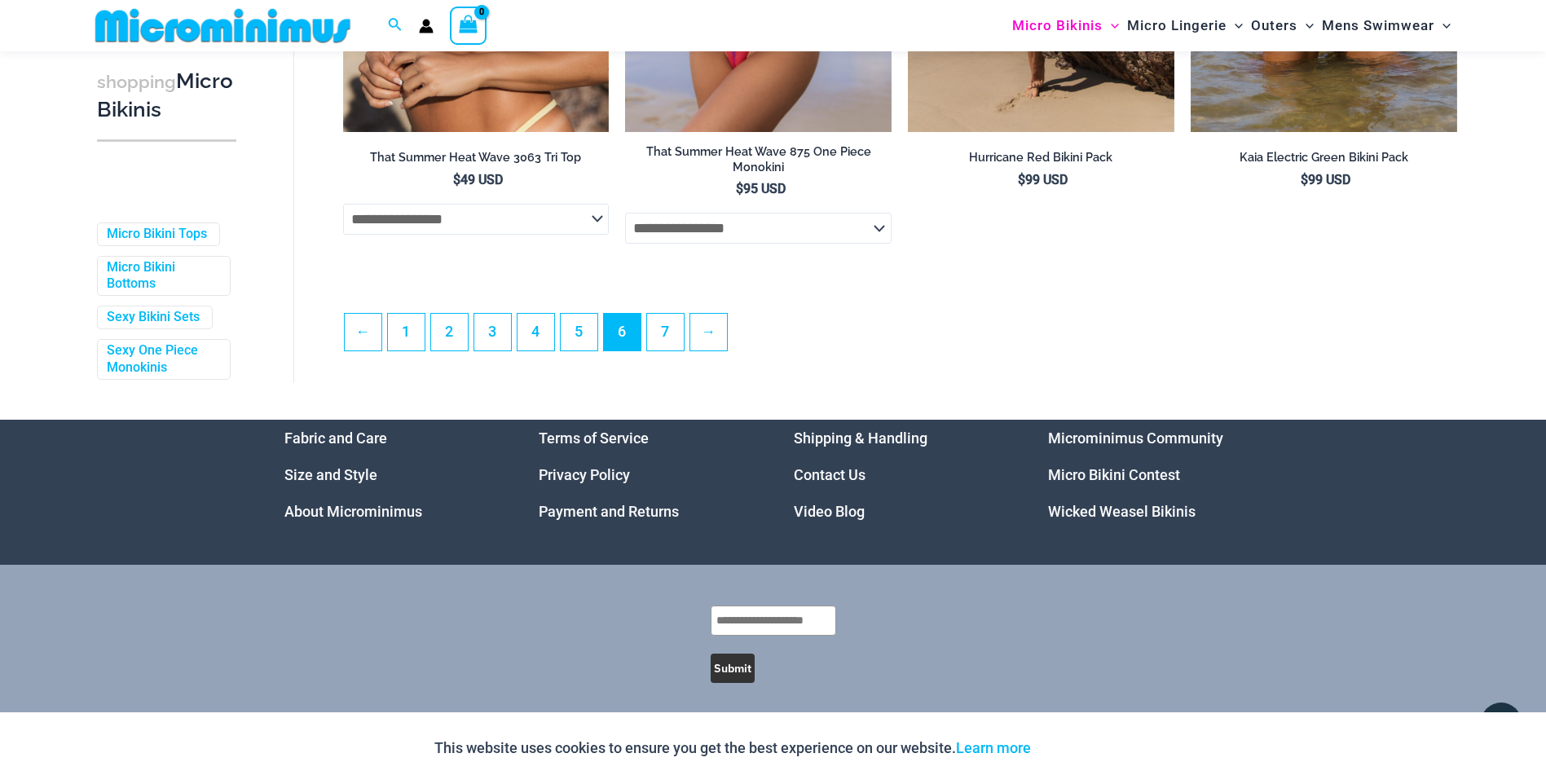
scroll to position [4384, 0]
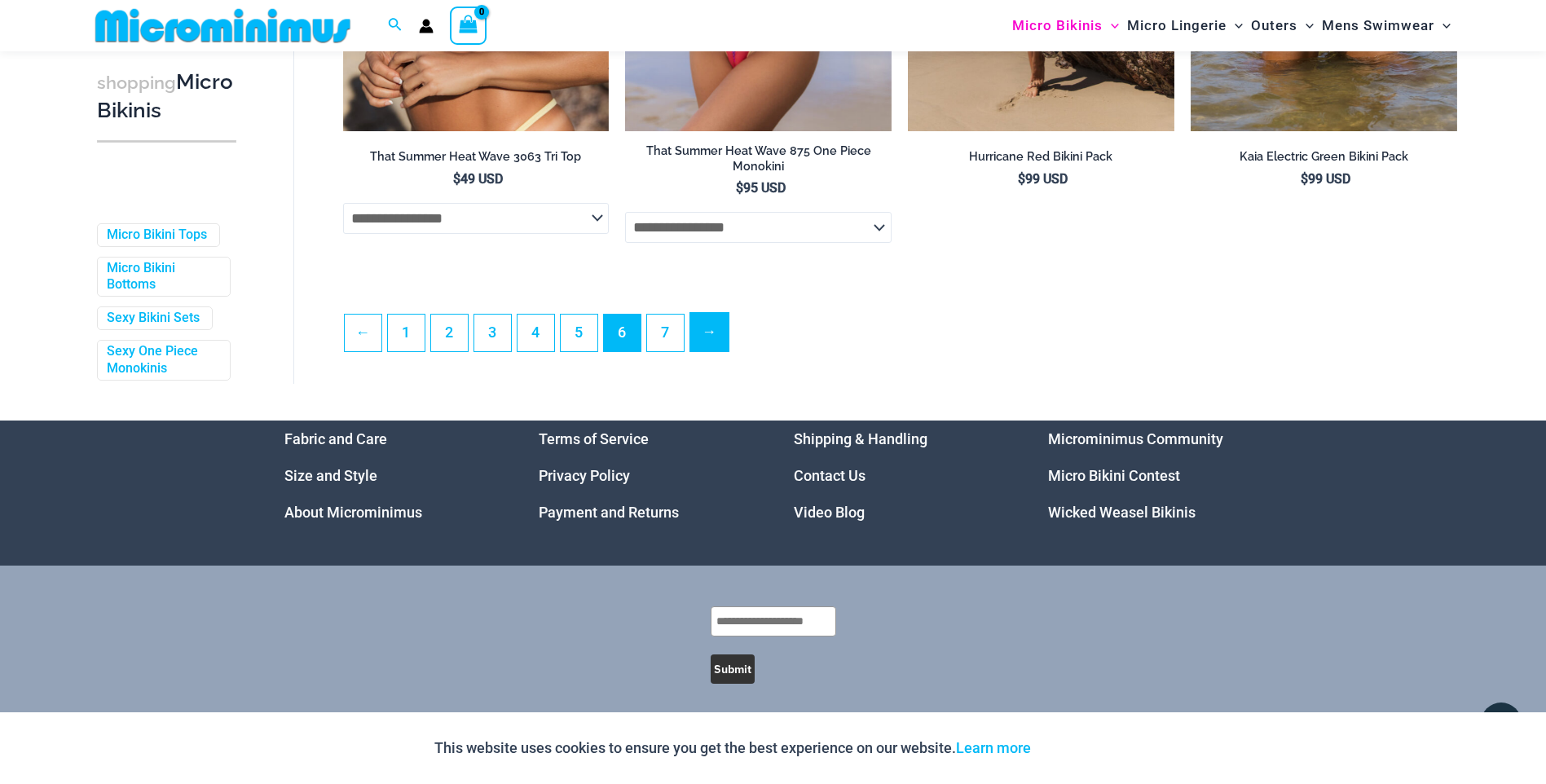
click at [721, 349] on link "→" at bounding box center [710, 332] width 38 height 38
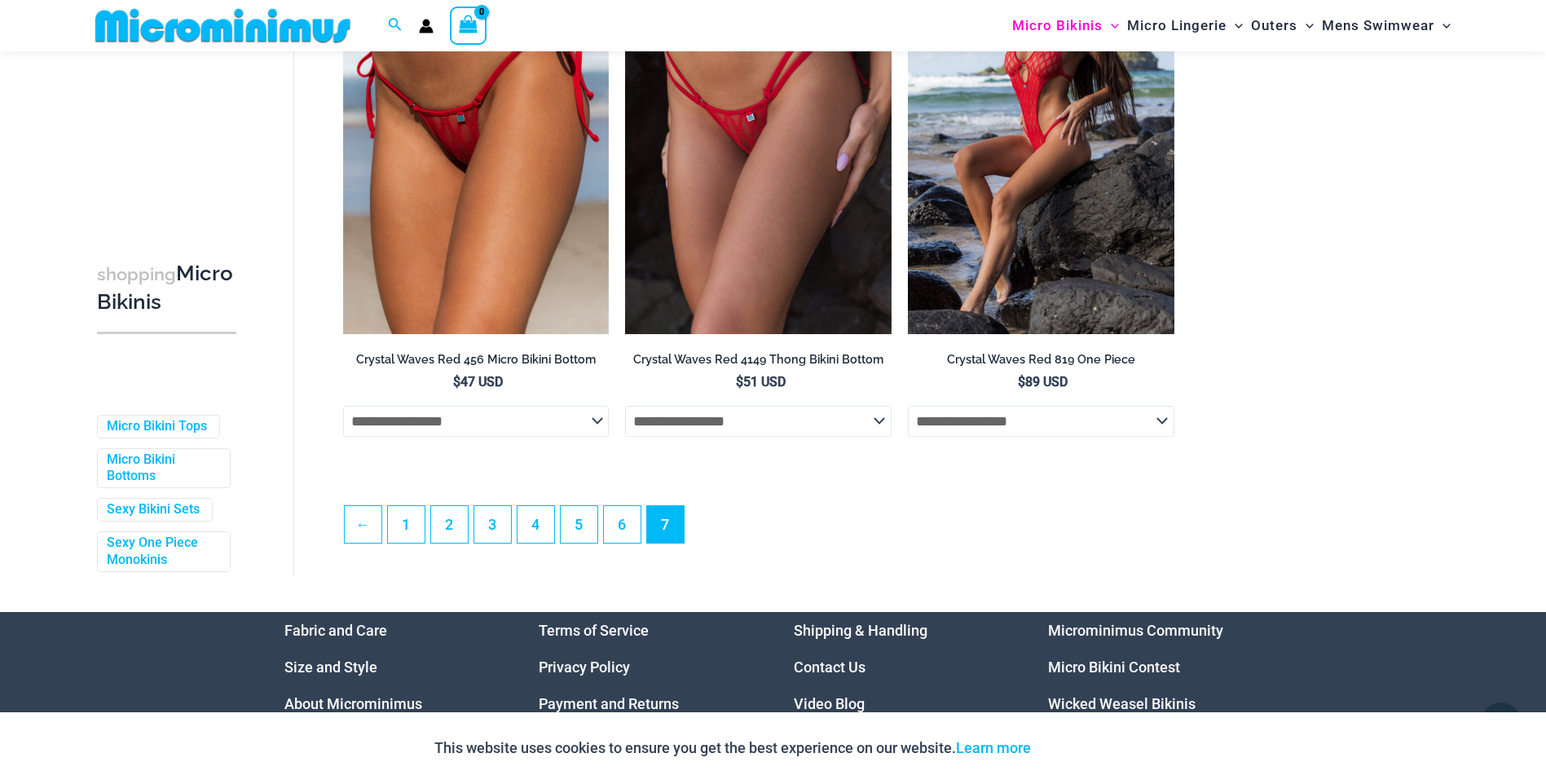
scroll to position [966, 0]
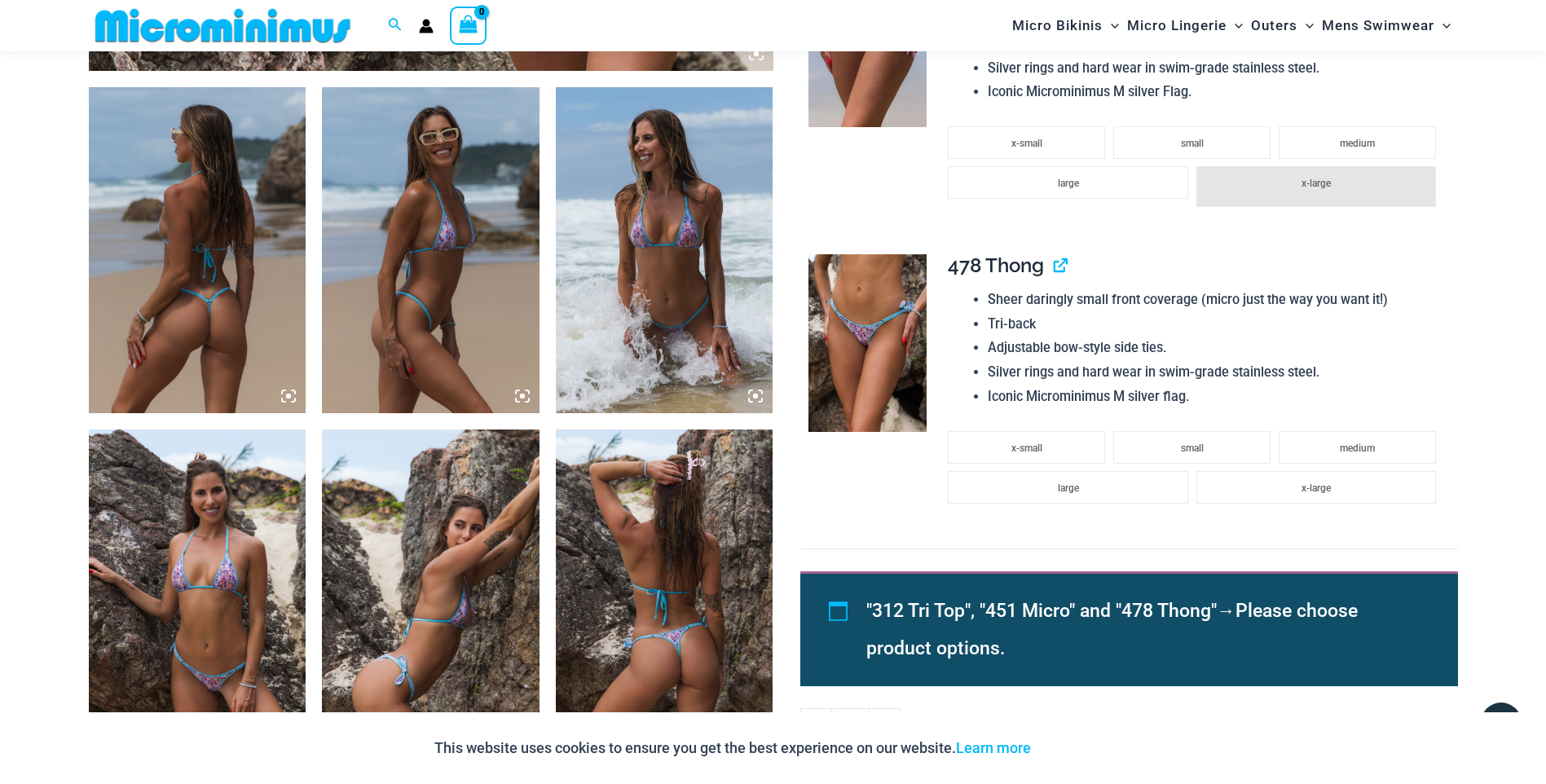
scroll to position [1125, 0]
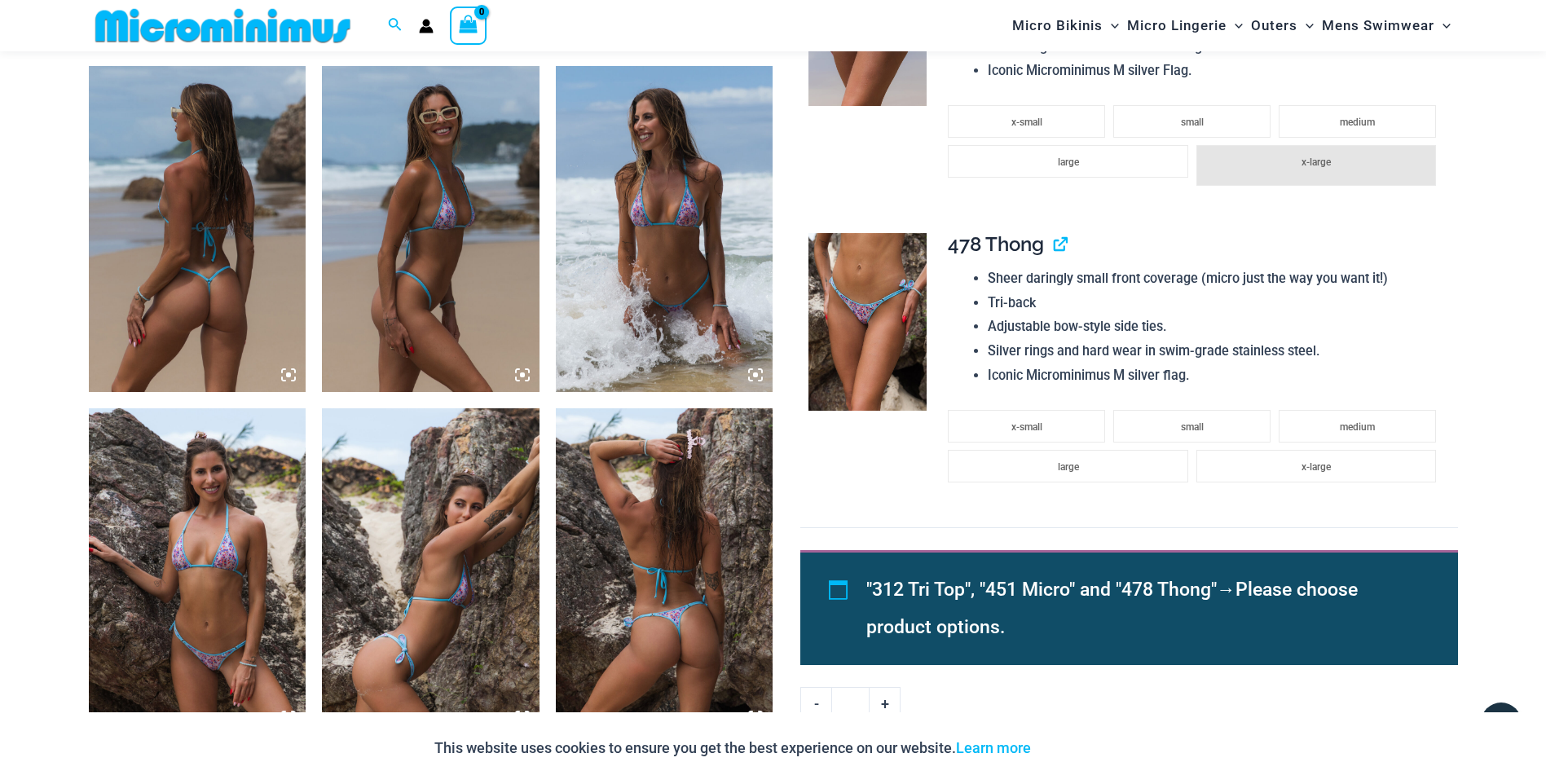
click at [234, 239] on img at bounding box center [198, 229] width 218 height 326
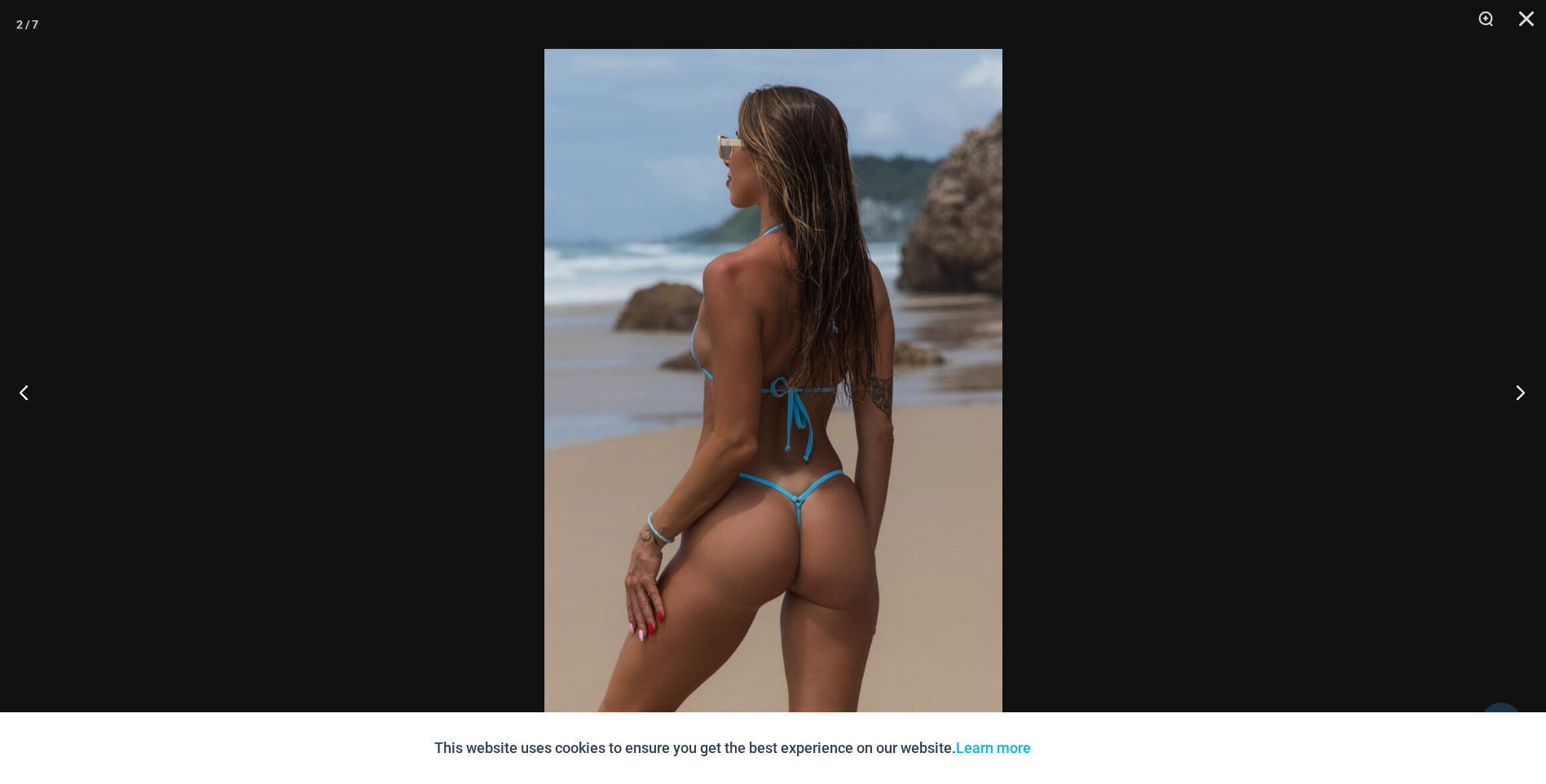
click at [1516, 392] on button "Next" at bounding box center [1515, 392] width 61 height 82
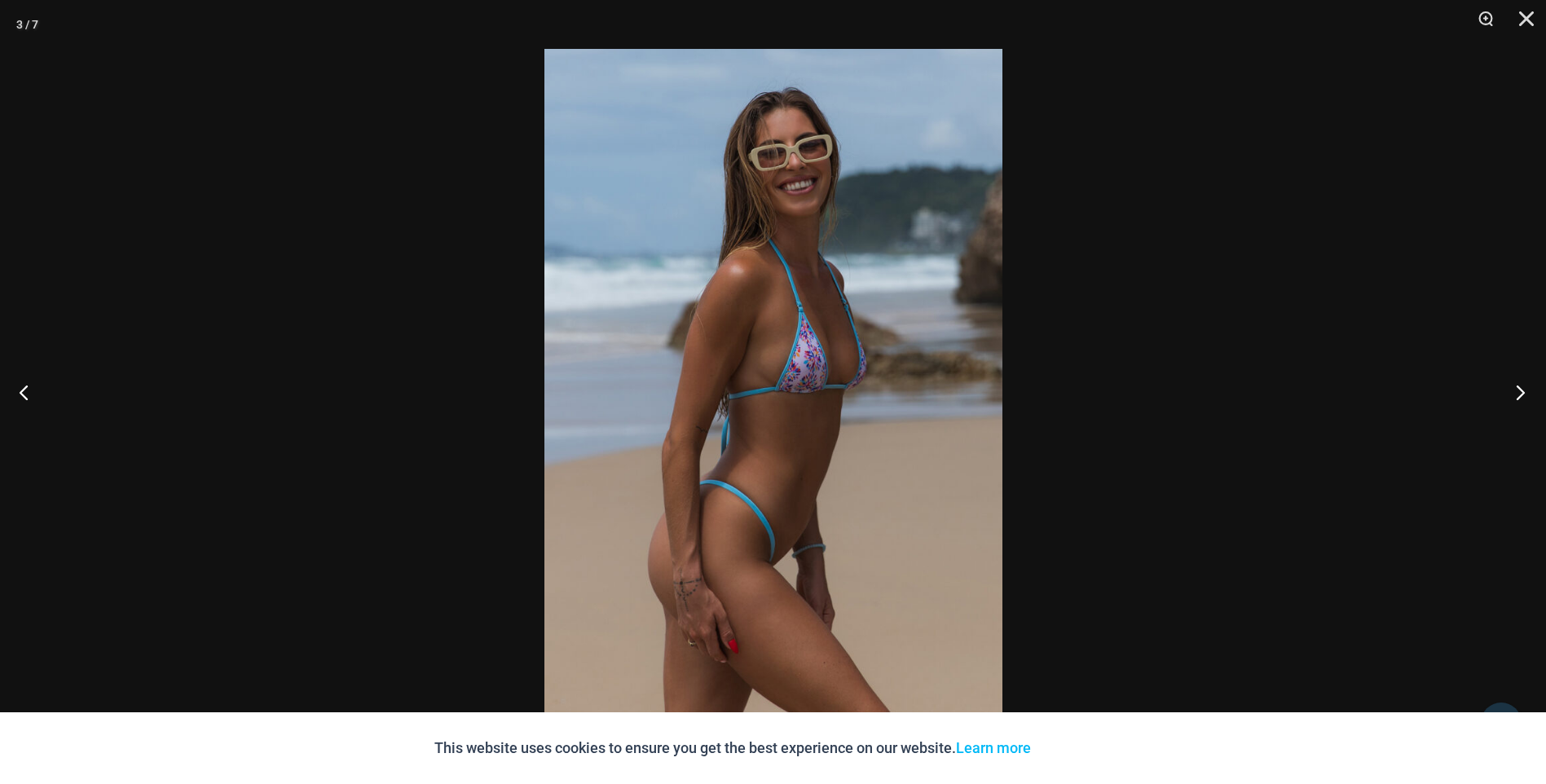
click at [1516, 392] on button "Next" at bounding box center [1515, 392] width 61 height 82
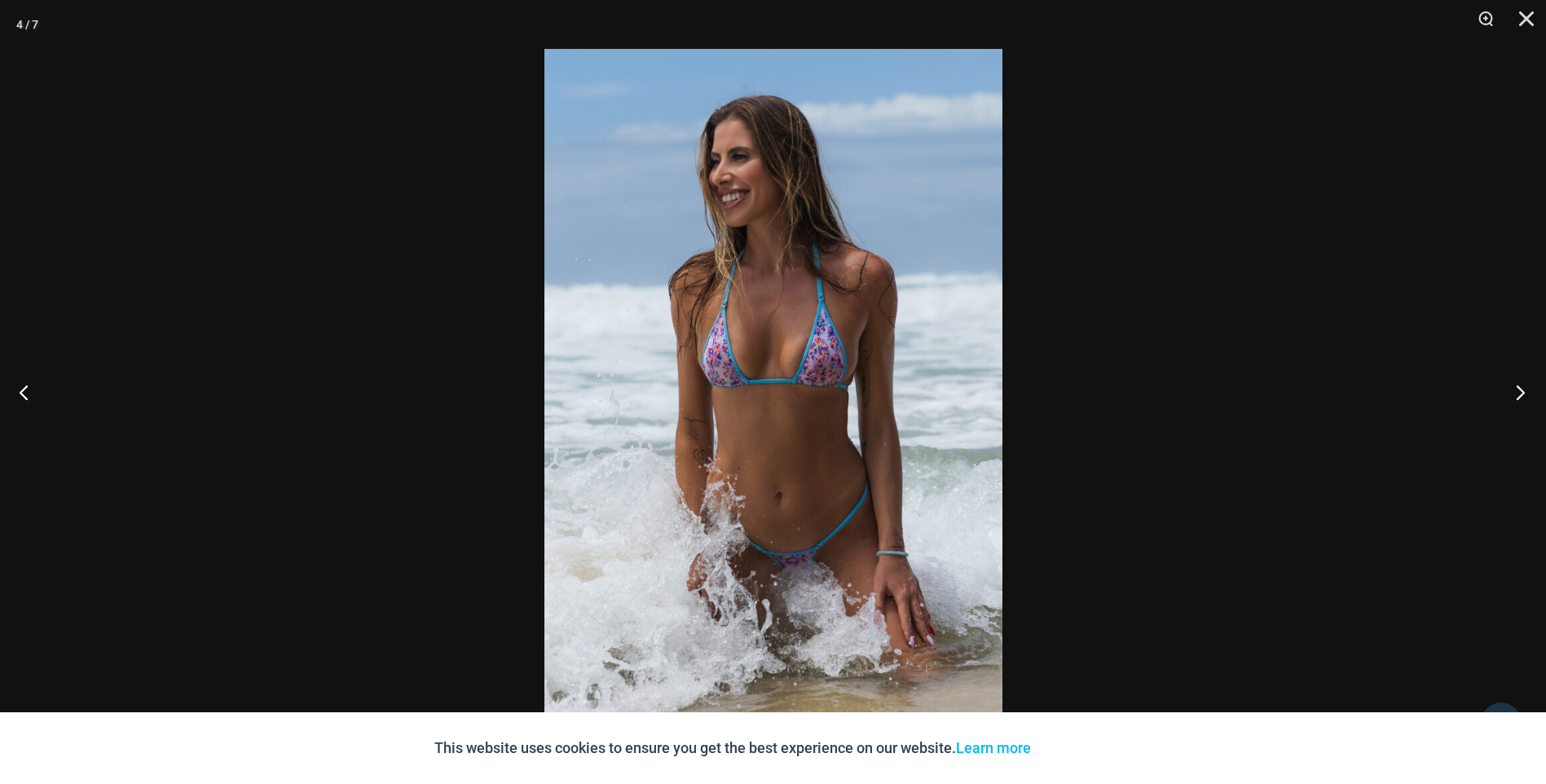
click at [1516, 392] on button "Next" at bounding box center [1515, 392] width 61 height 82
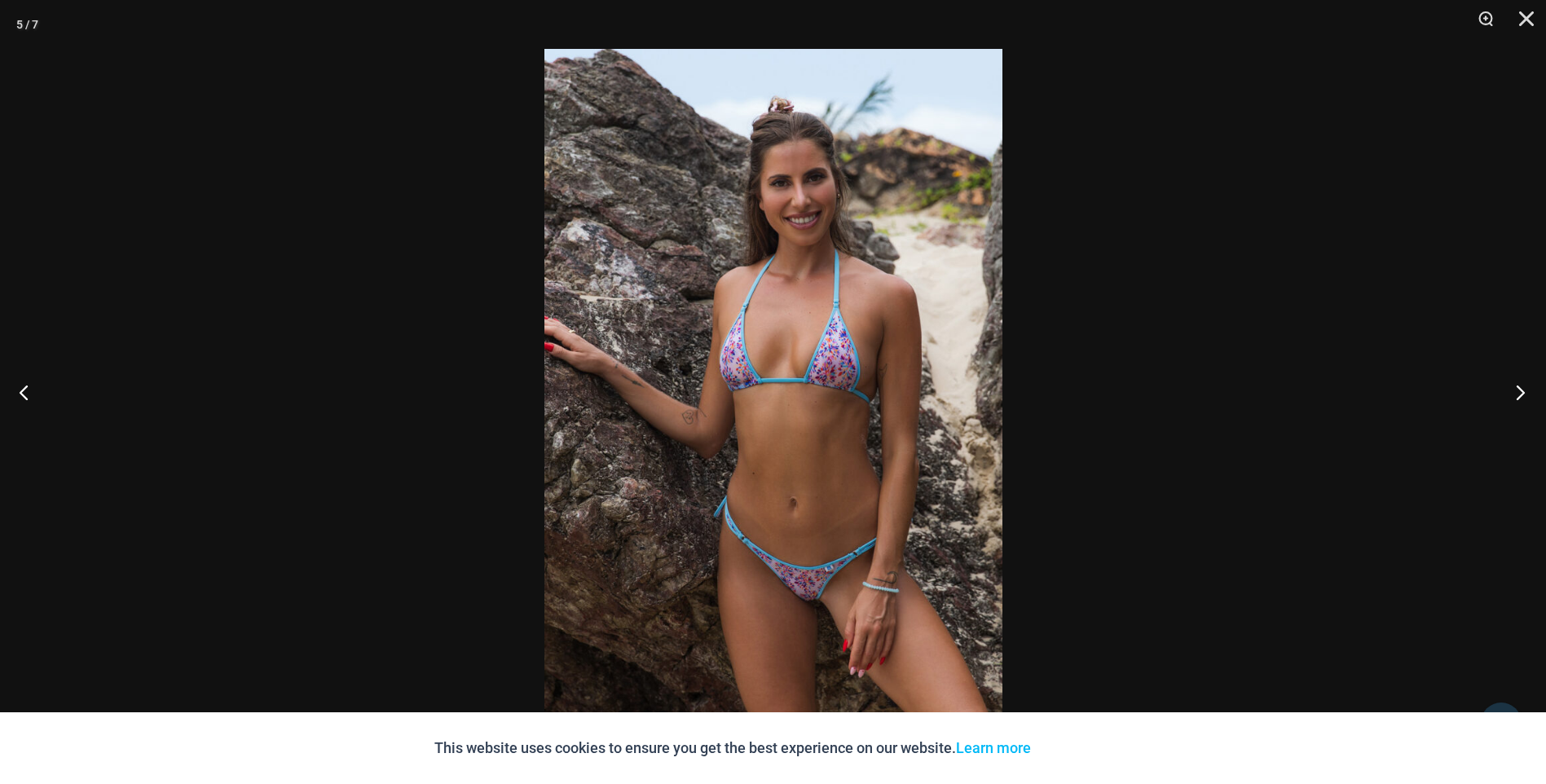
click at [1516, 392] on button "Next" at bounding box center [1515, 392] width 61 height 82
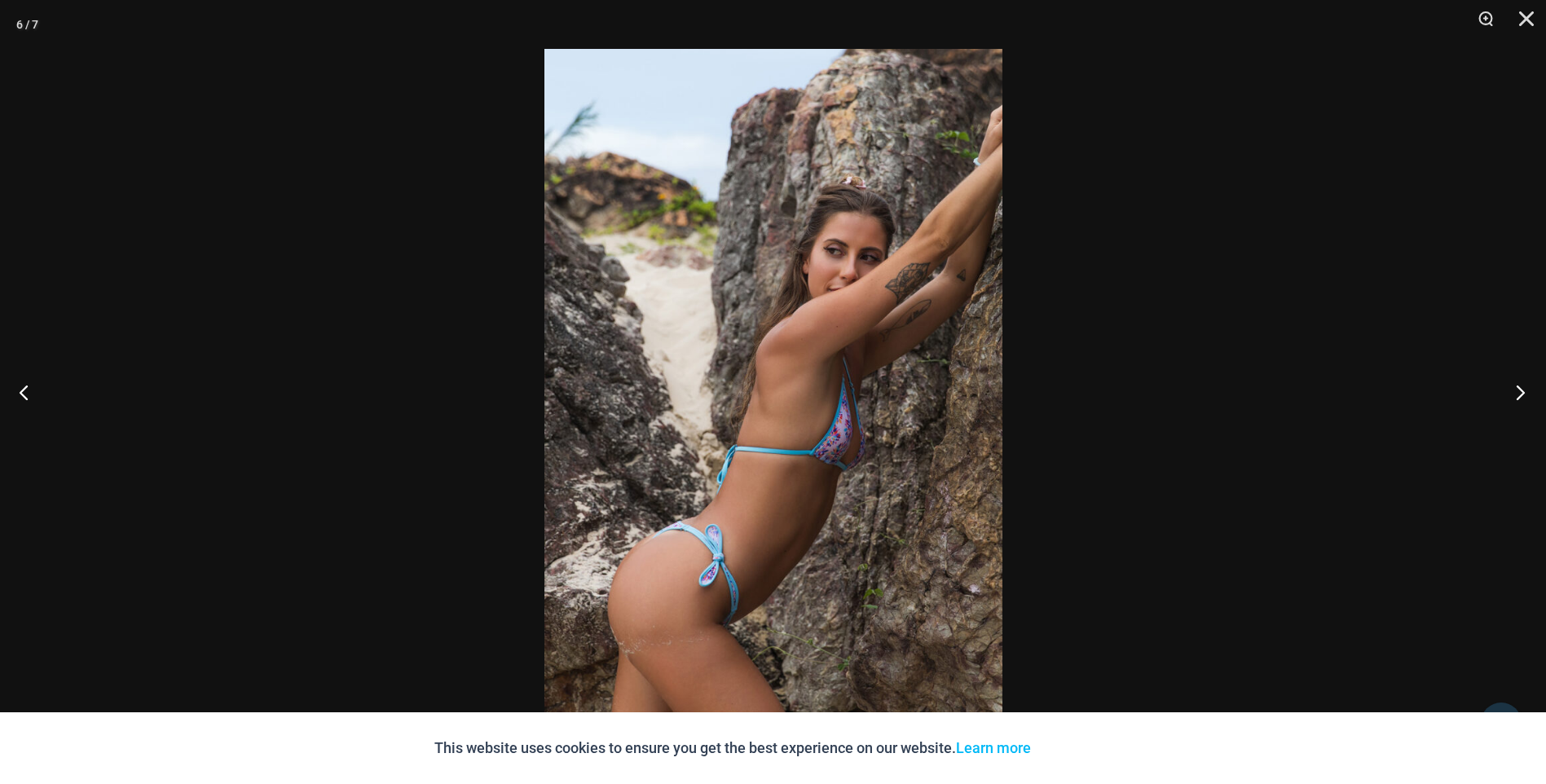
click at [1516, 392] on button "Next" at bounding box center [1515, 392] width 61 height 82
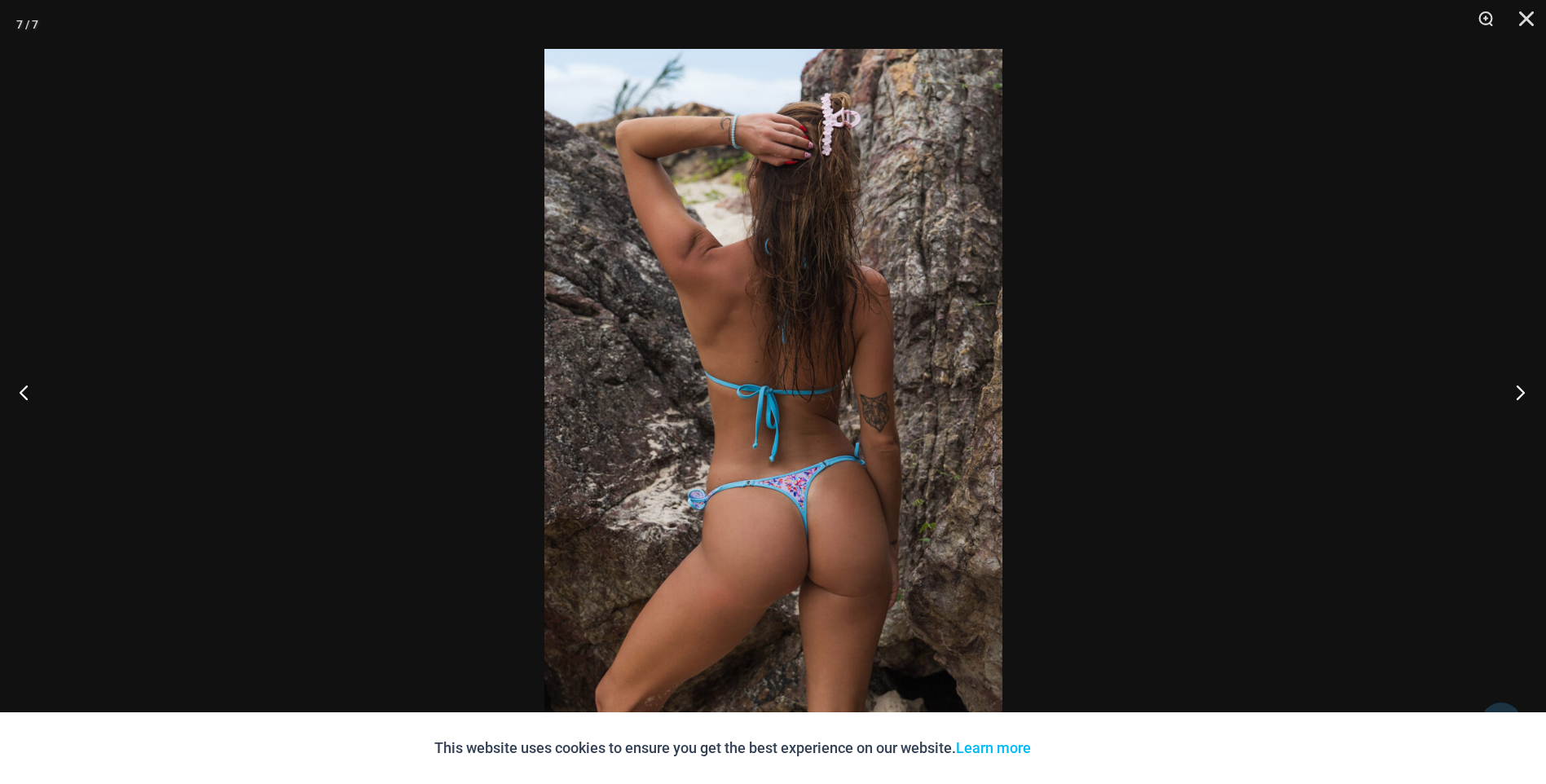
click at [1516, 392] on button "Next" at bounding box center [1515, 392] width 61 height 82
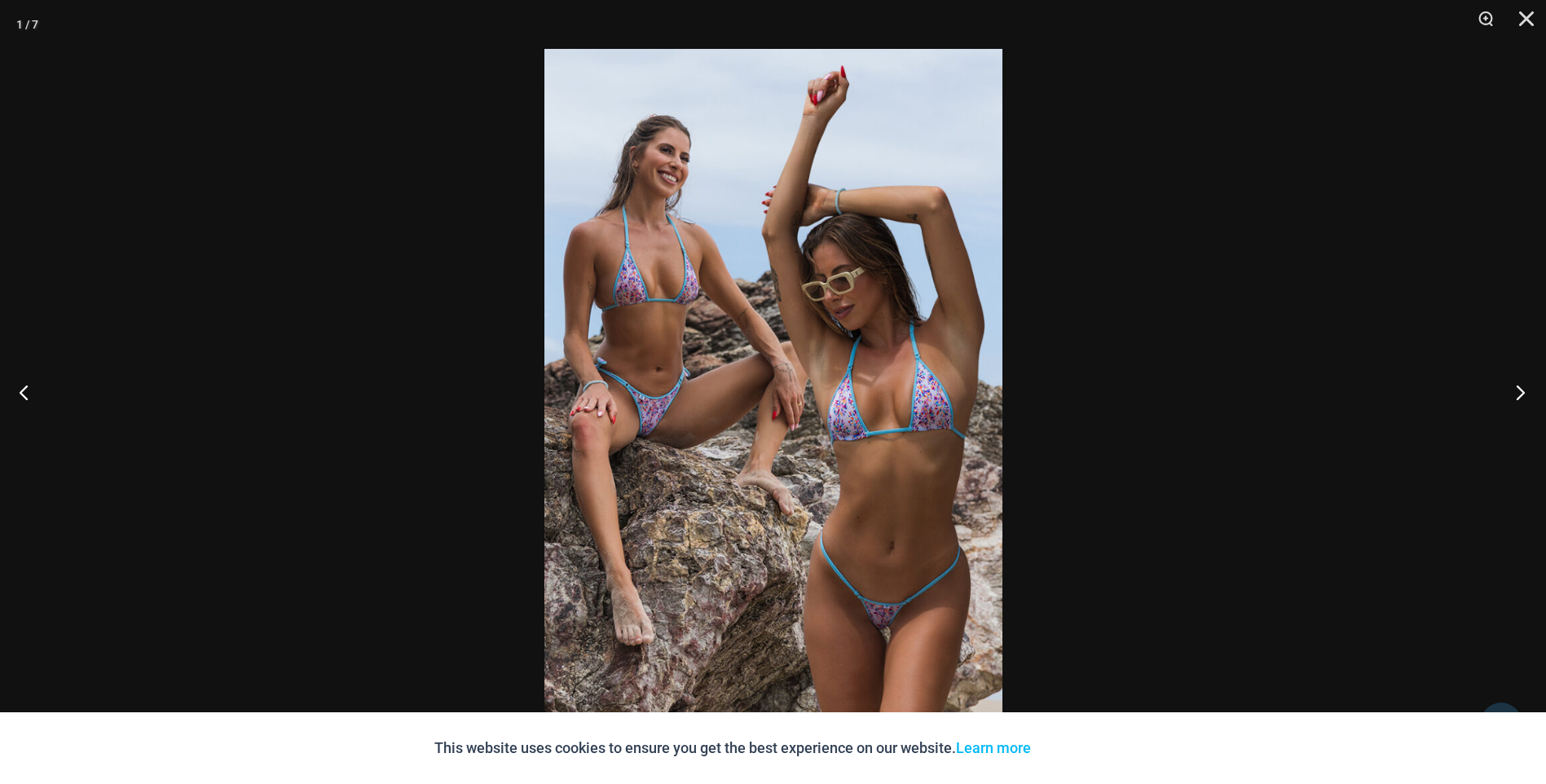
click at [1516, 392] on button "Next" at bounding box center [1515, 392] width 61 height 82
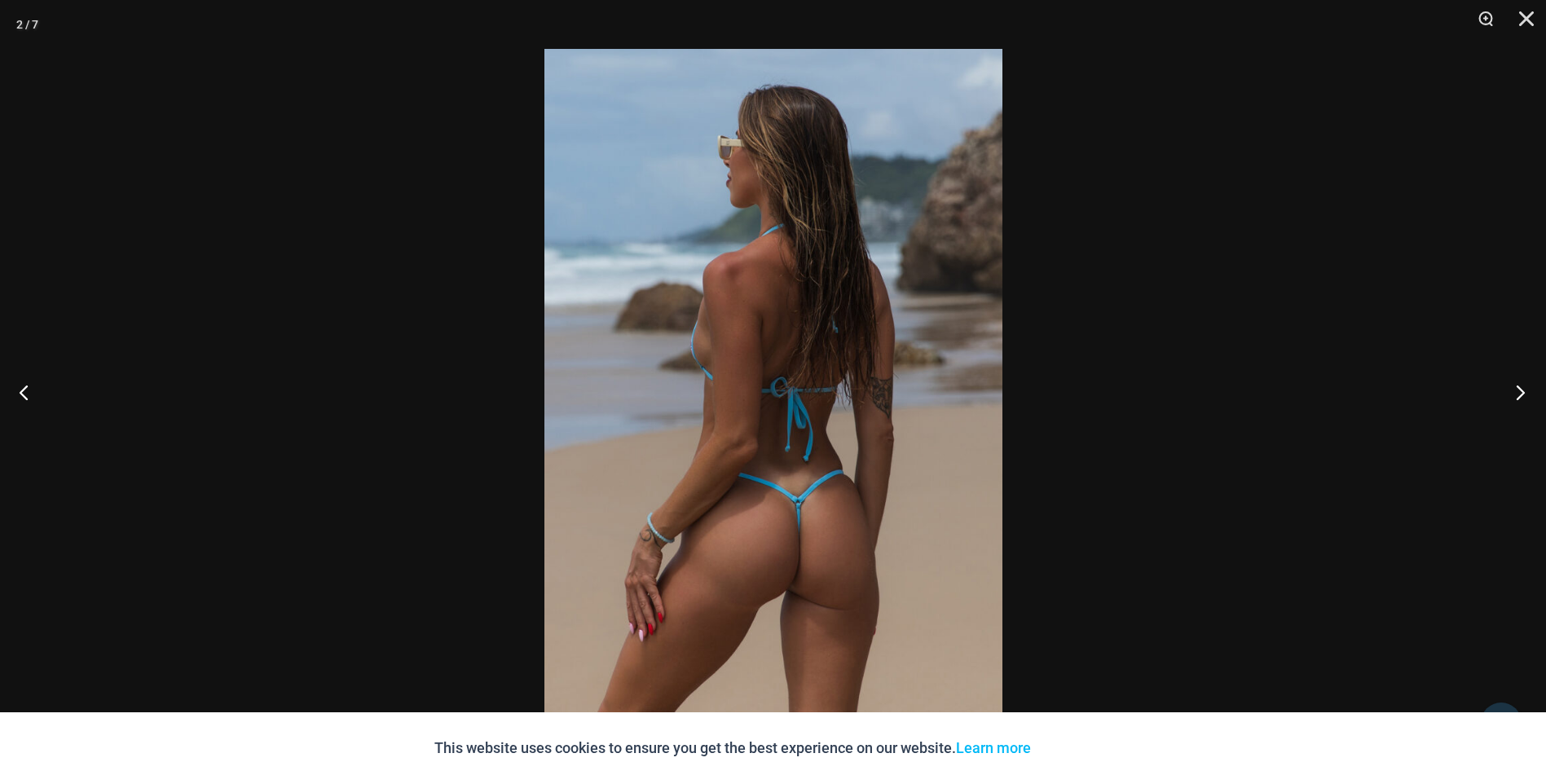
click at [1516, 392] on button "Next" at bounding box center [1515, 392] width 61 height 82
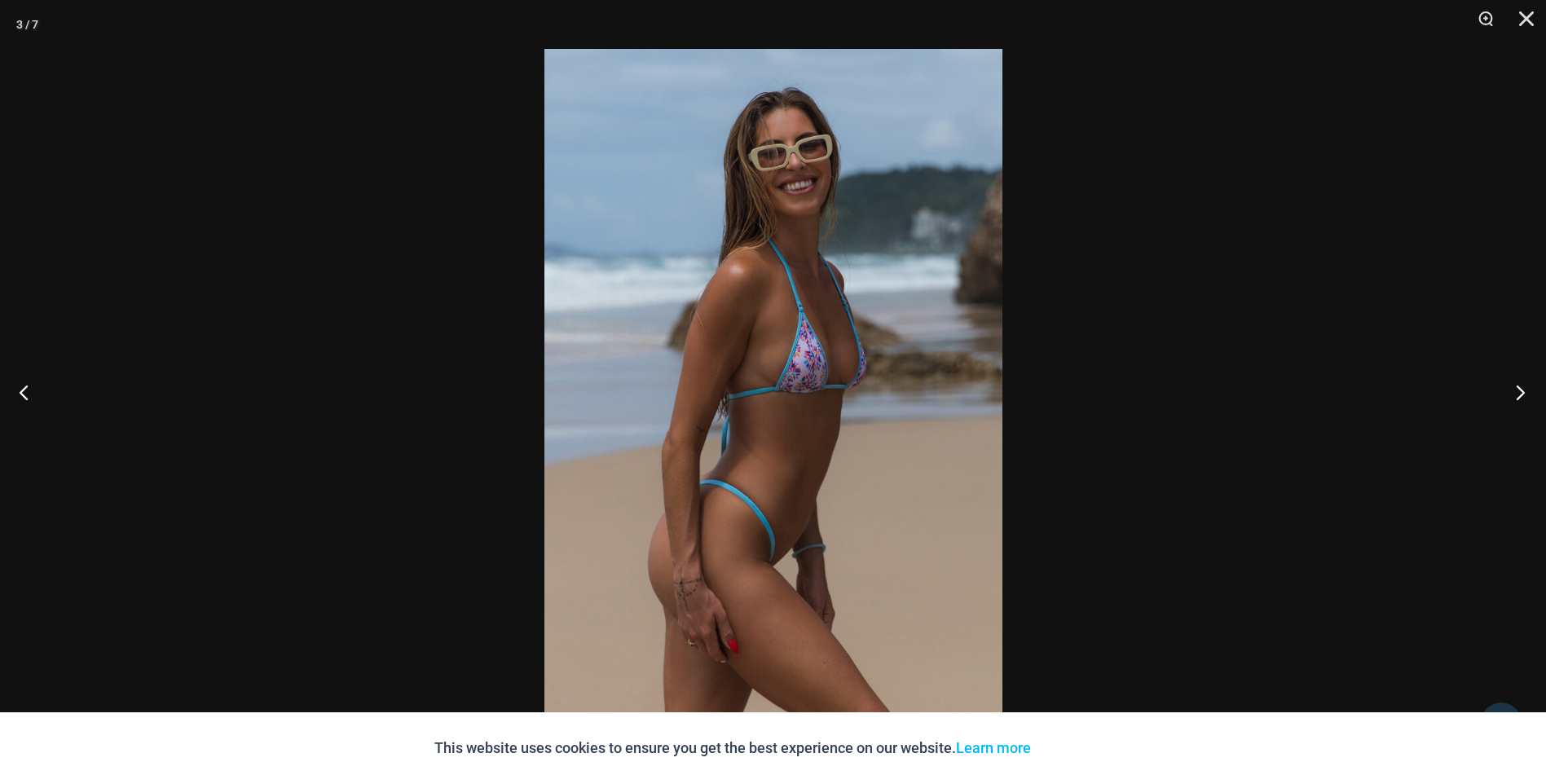
click at [1516, 392] on button "Next" at bounding box center [1515, 392] width 61 height 82
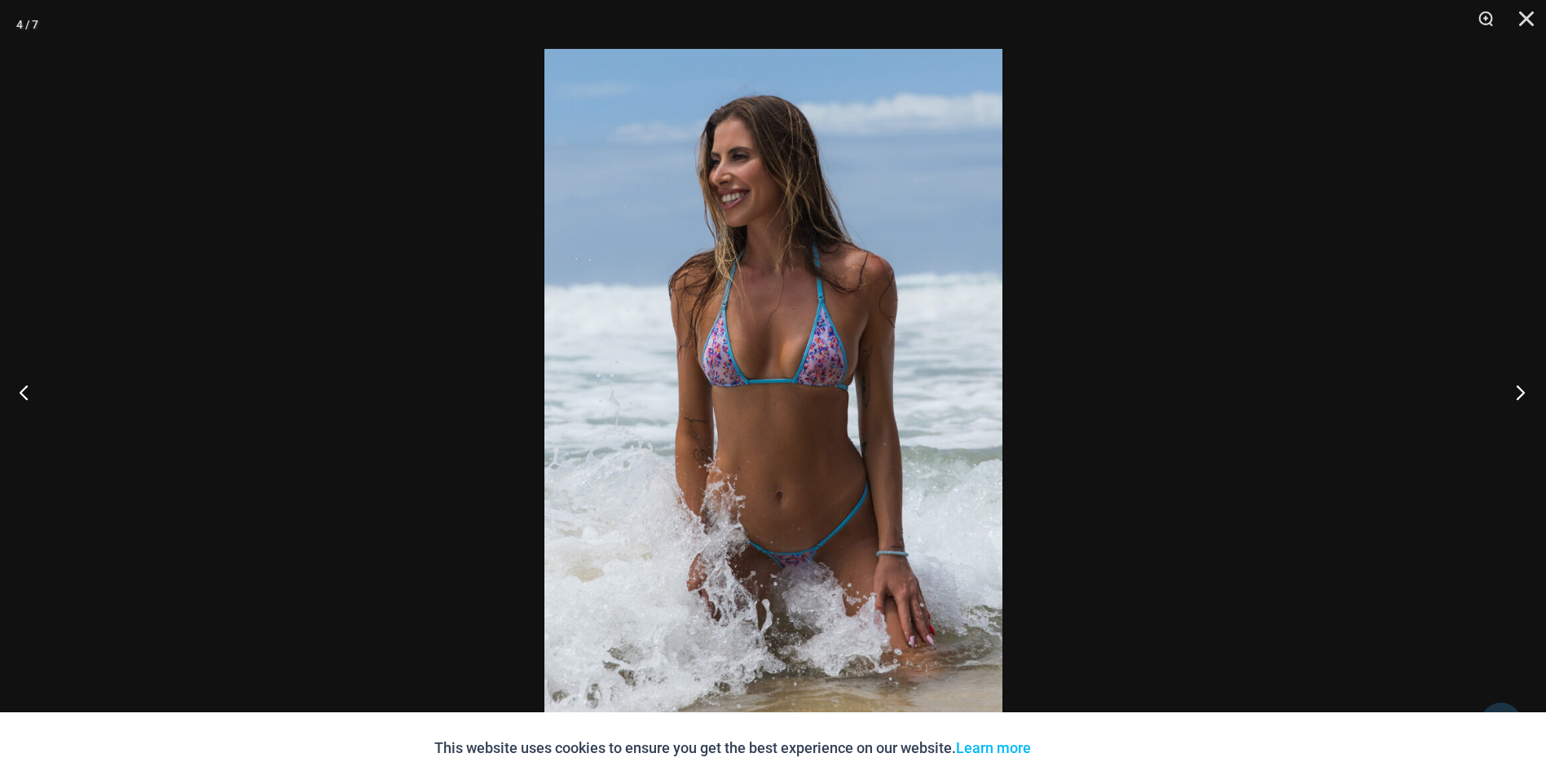
click at [1516, 392] on button "Next" at bounding box center [1515, 392] width 61 height 82
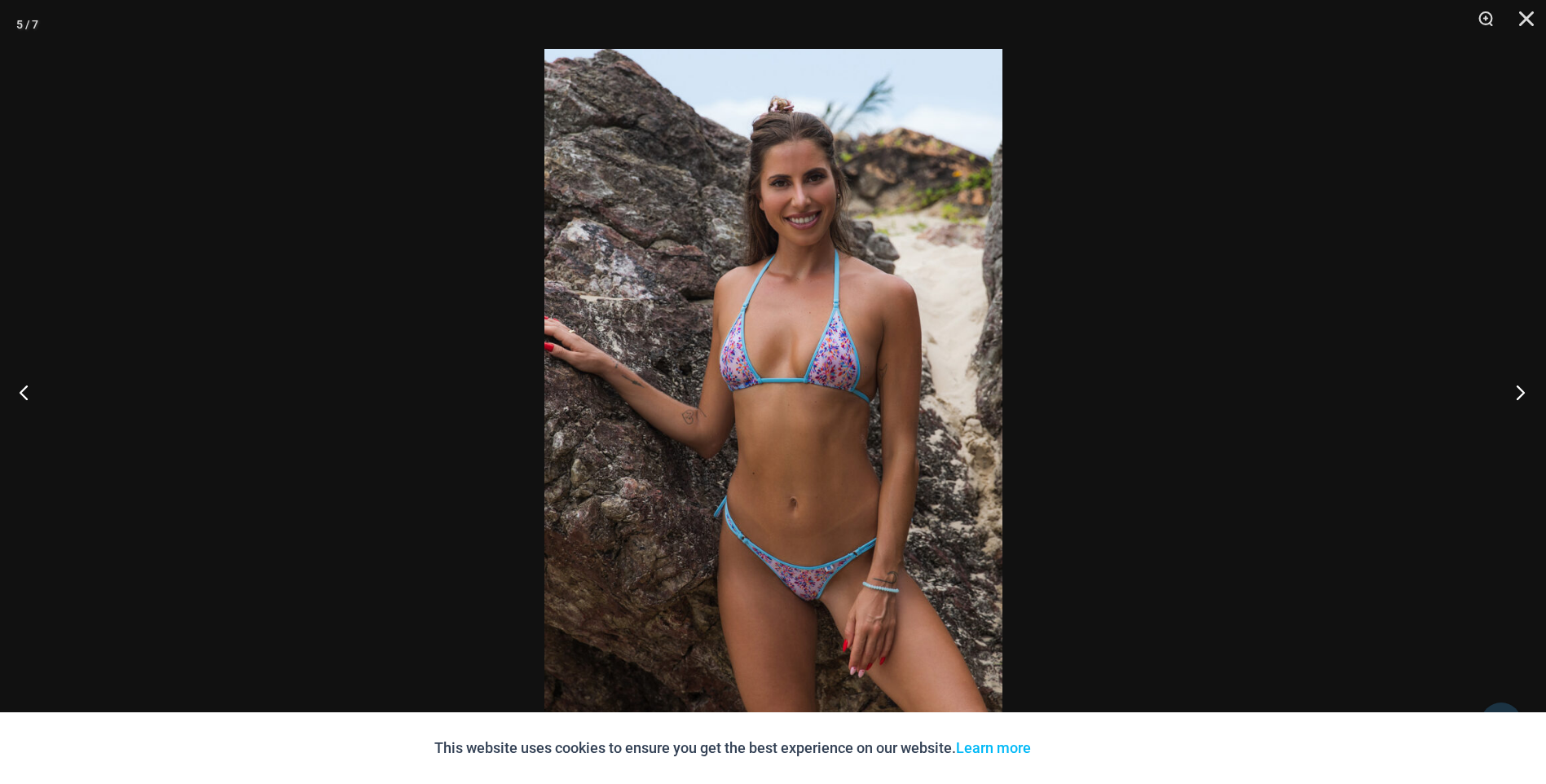
click at [1516, 392] on button "Next" at bounding box center [1515, 392] width 61 height 82
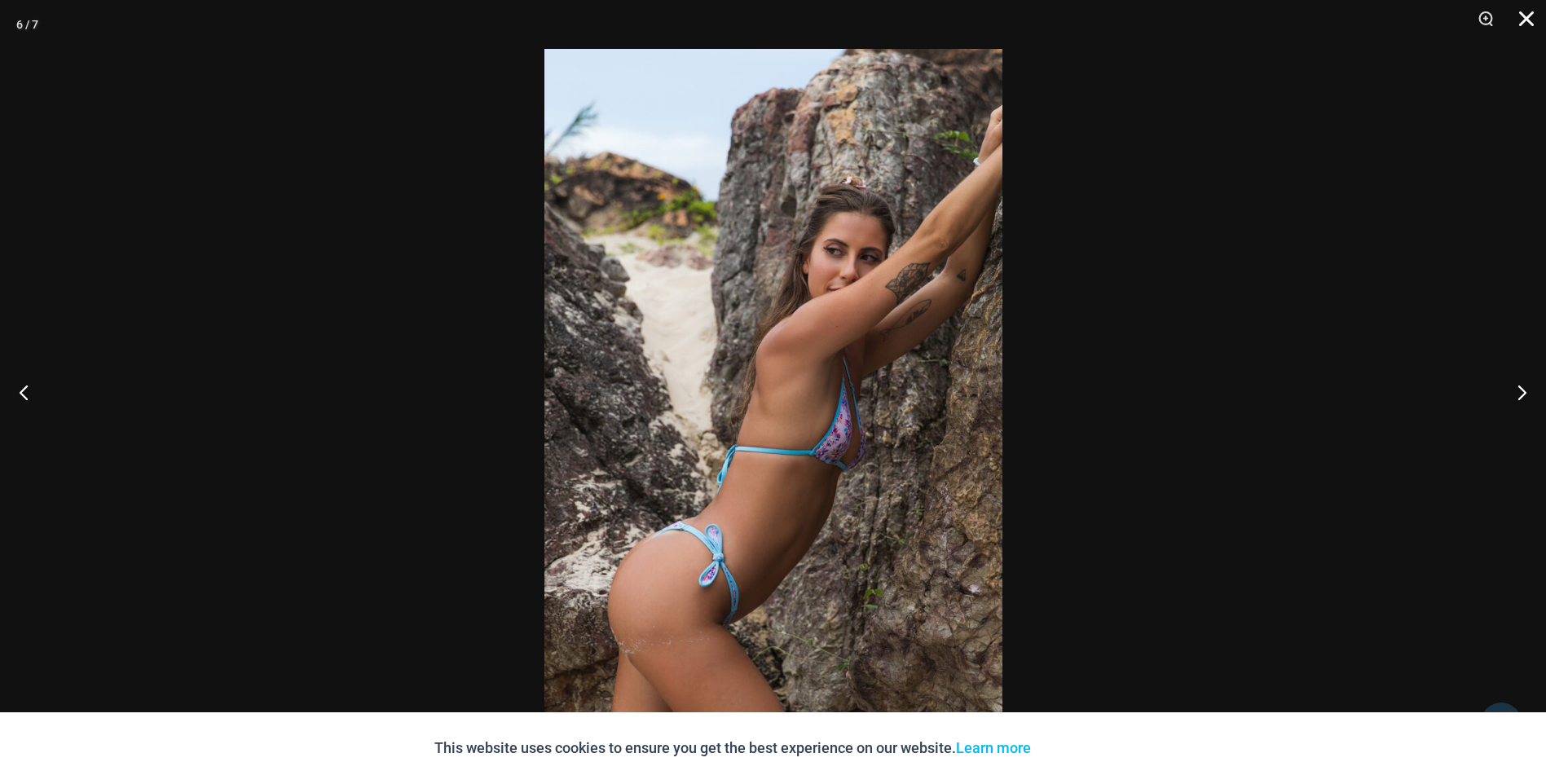
click at [1519, 16] on button "Close" at bounding box center [1521, 24] width 41 height 49
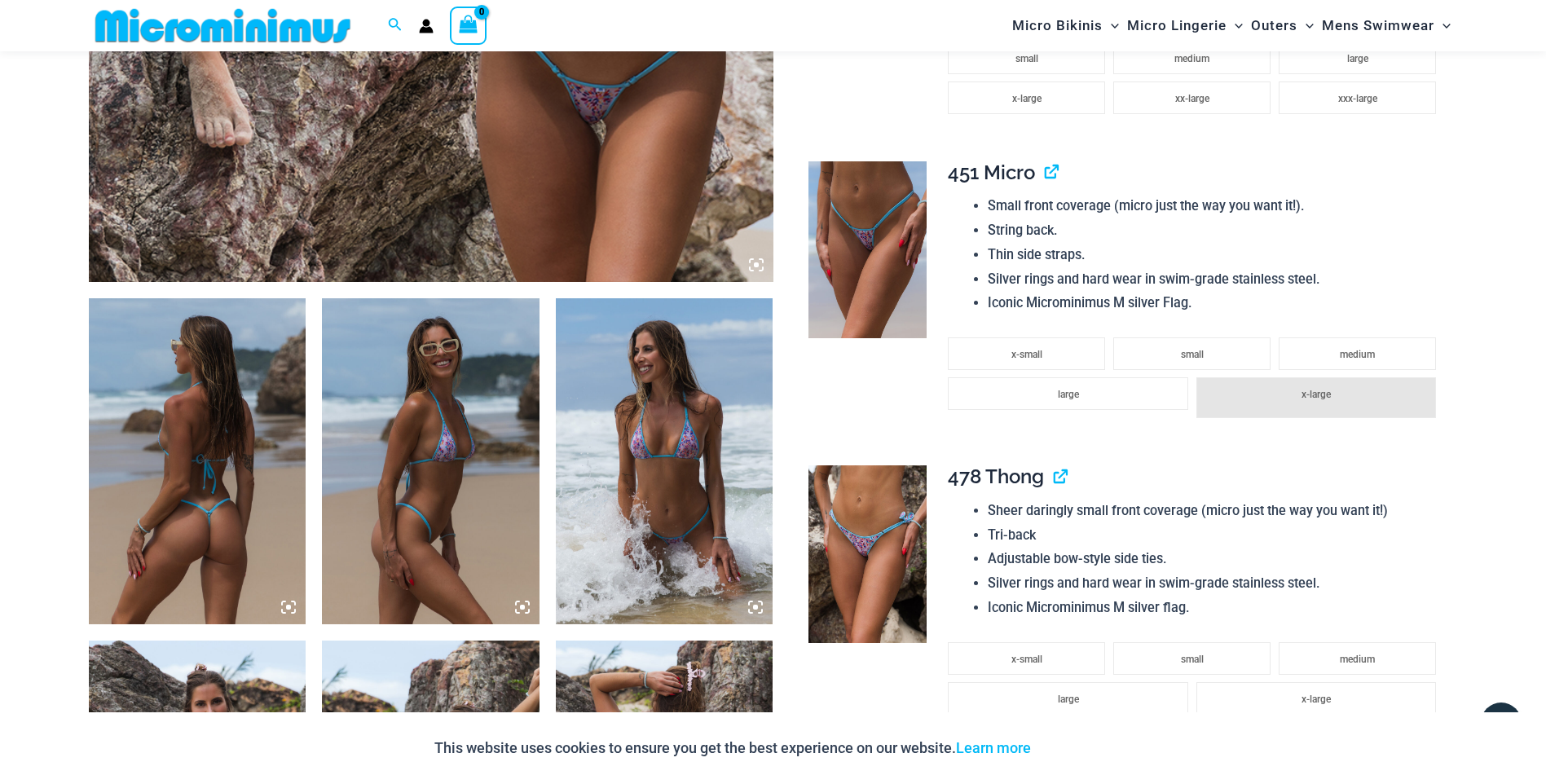
scroll to position [799, 0]
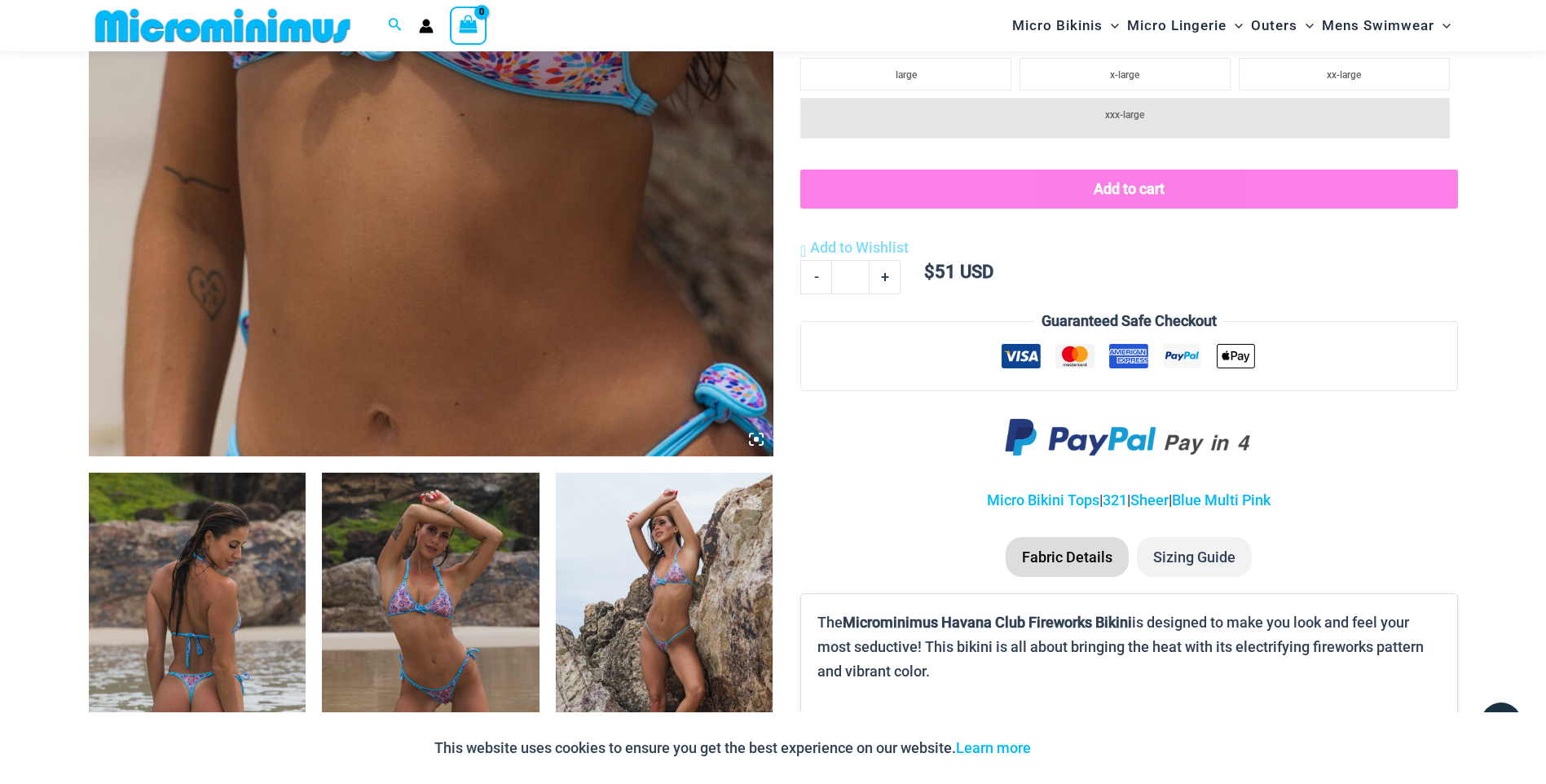
scroll to position [1126, 0]
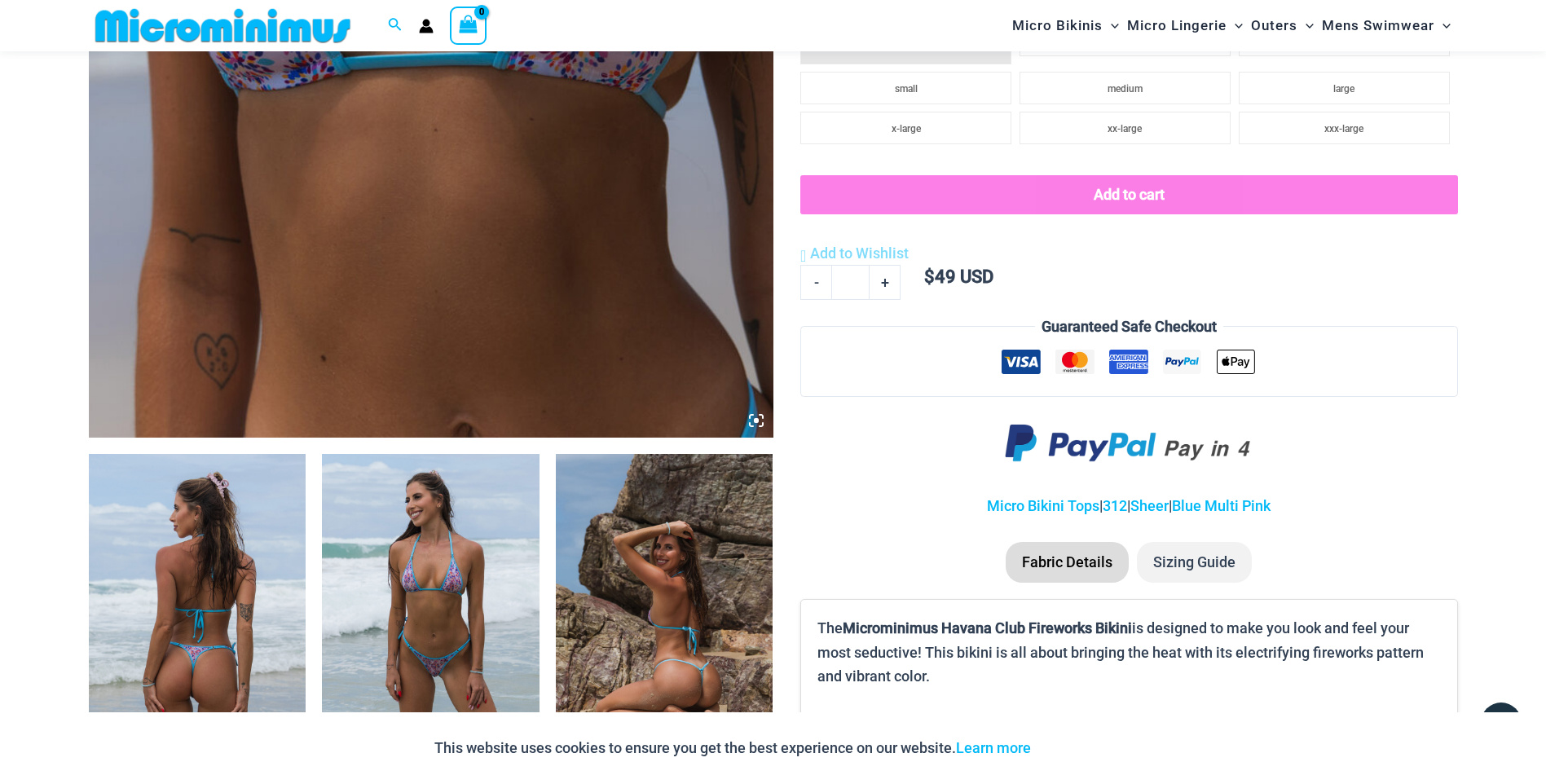
scroll to position [965, 0]
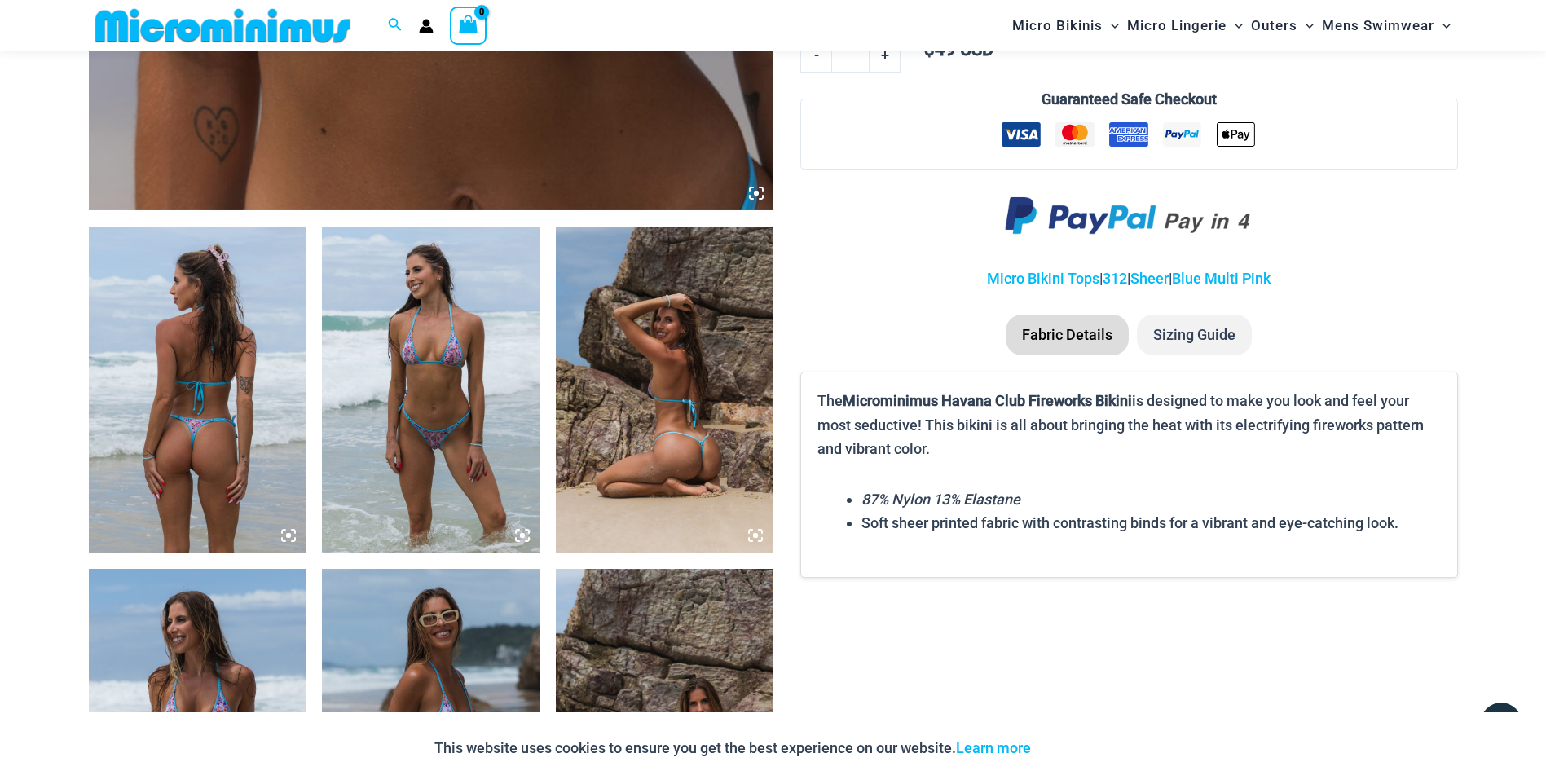
click at [1209, 339] on li "Sizing Guide" at bounding box center [1194, 335] width 115 height 41
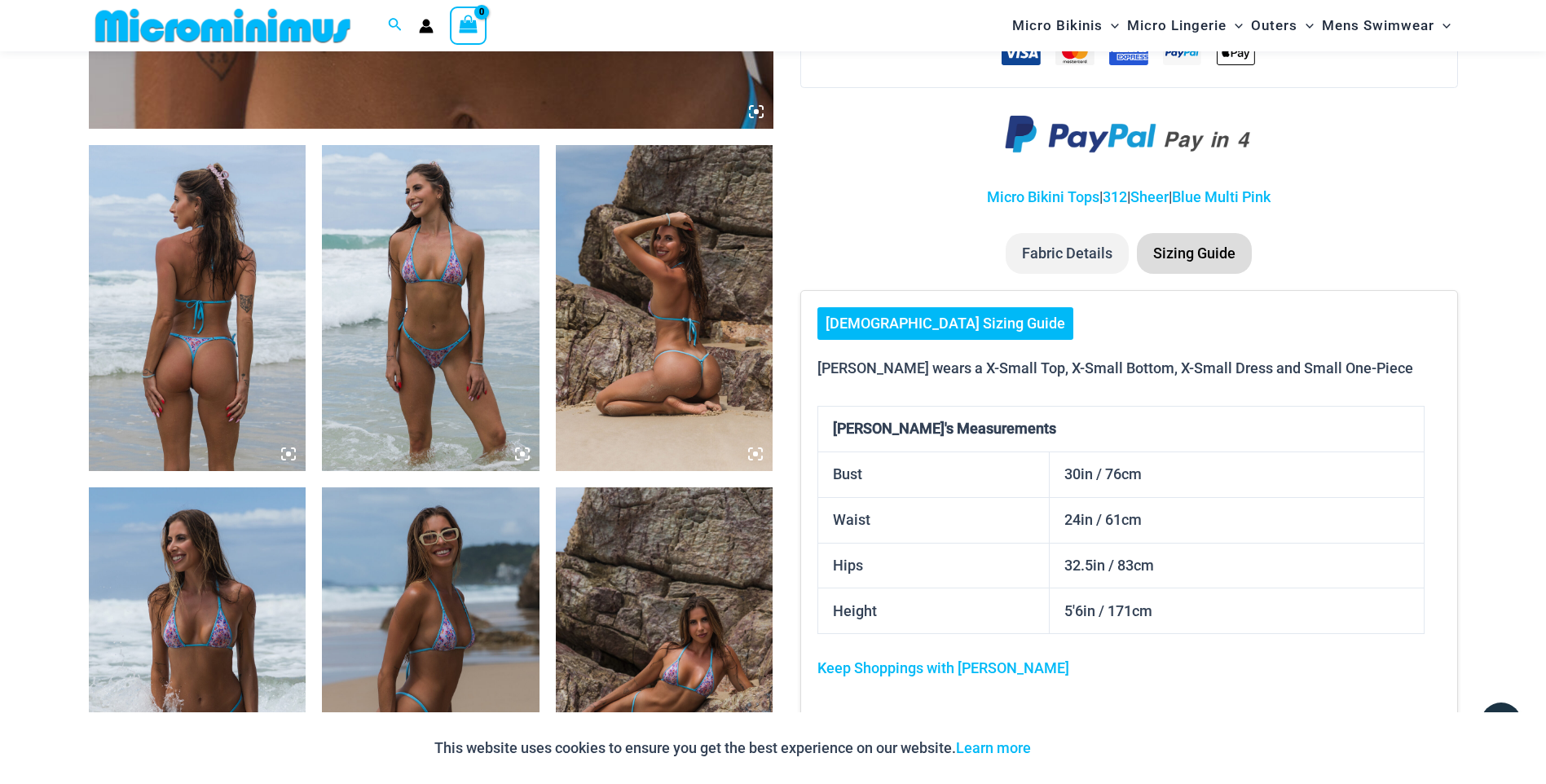
scroll to position [1128, 0]
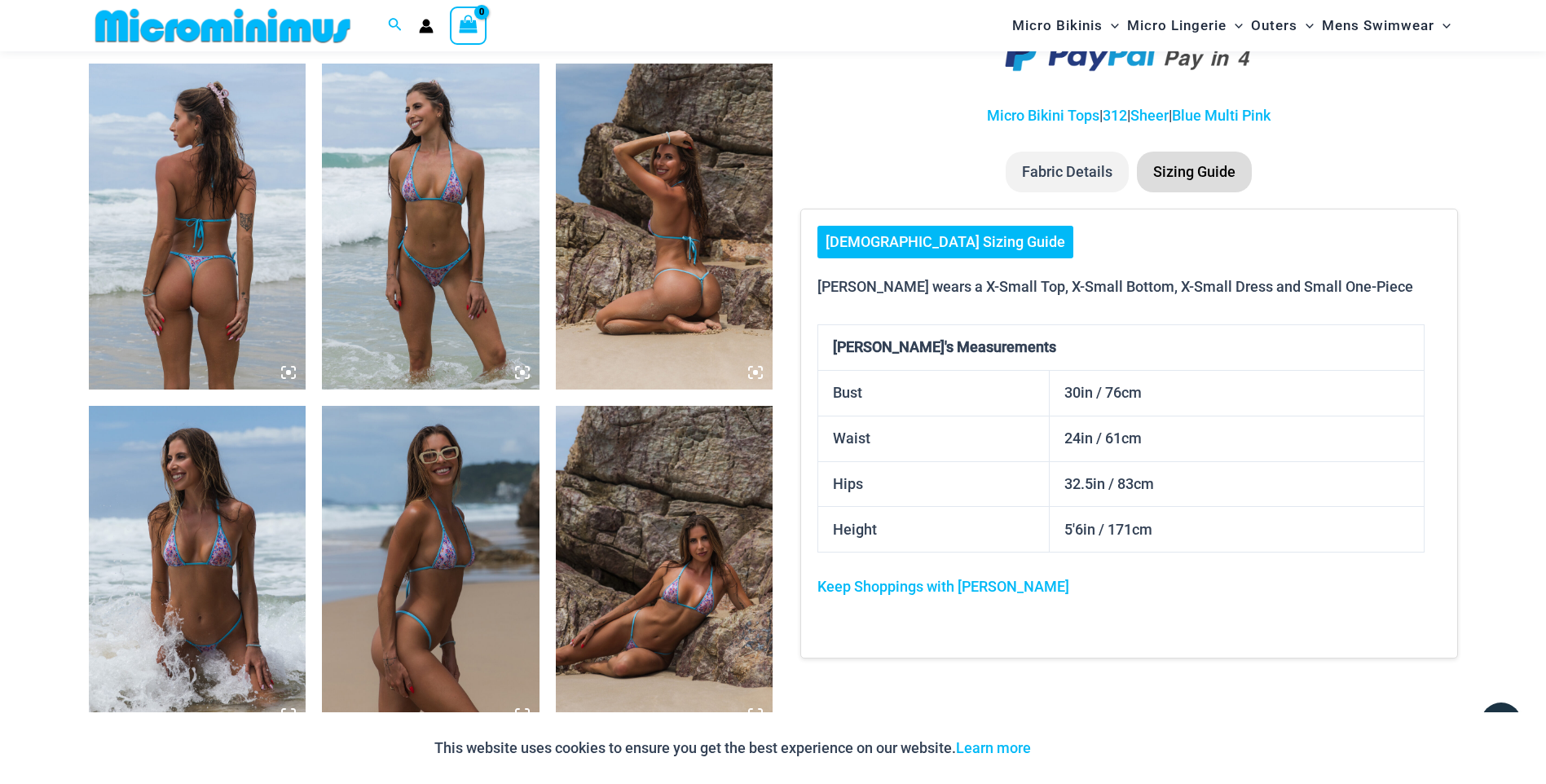
click at [471, 201] on img at bounding box center [431, 227] width 218 height 326
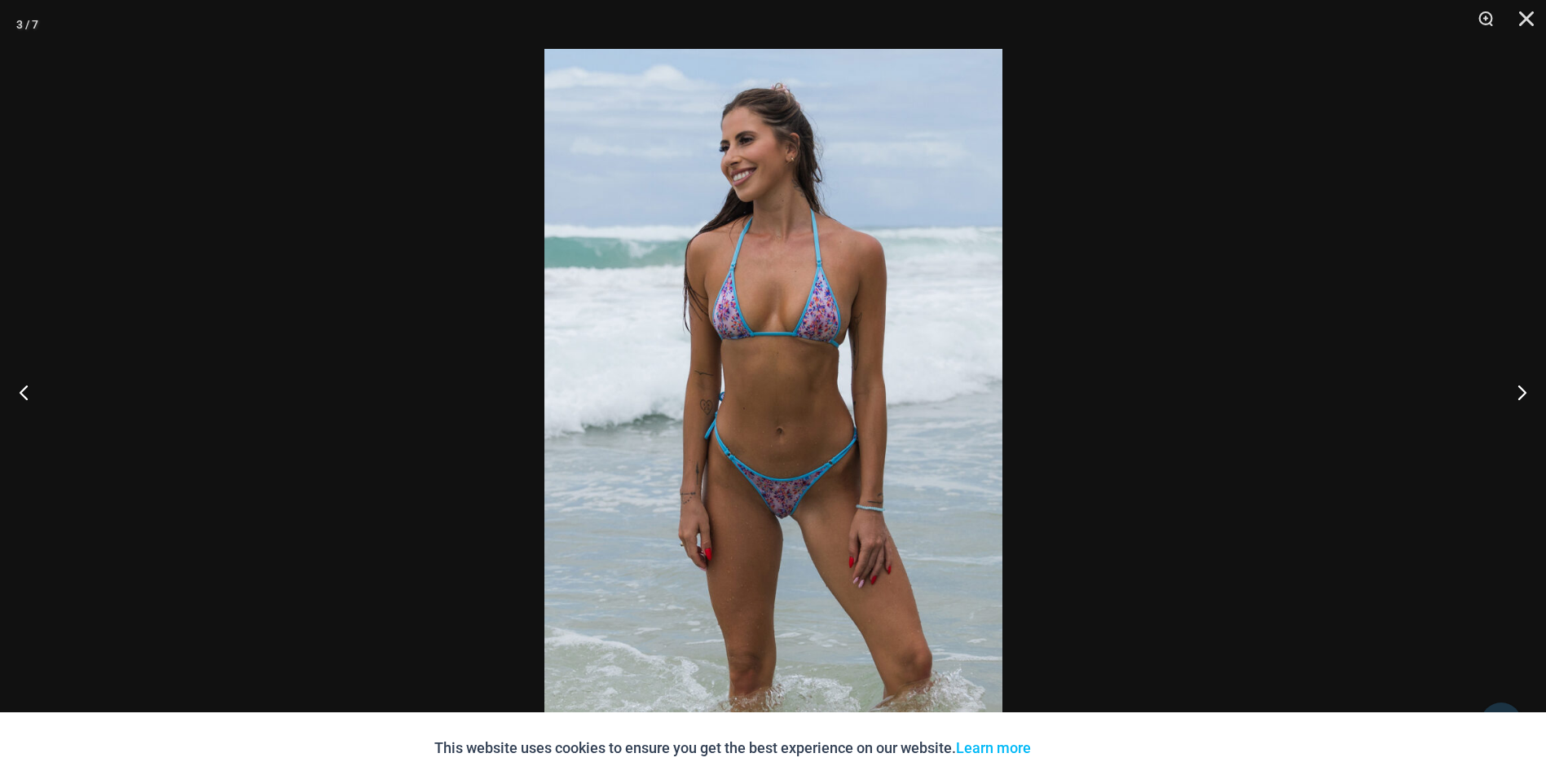
click at [821, 331] on img at bounding box center [773, 392] width 458 height 686
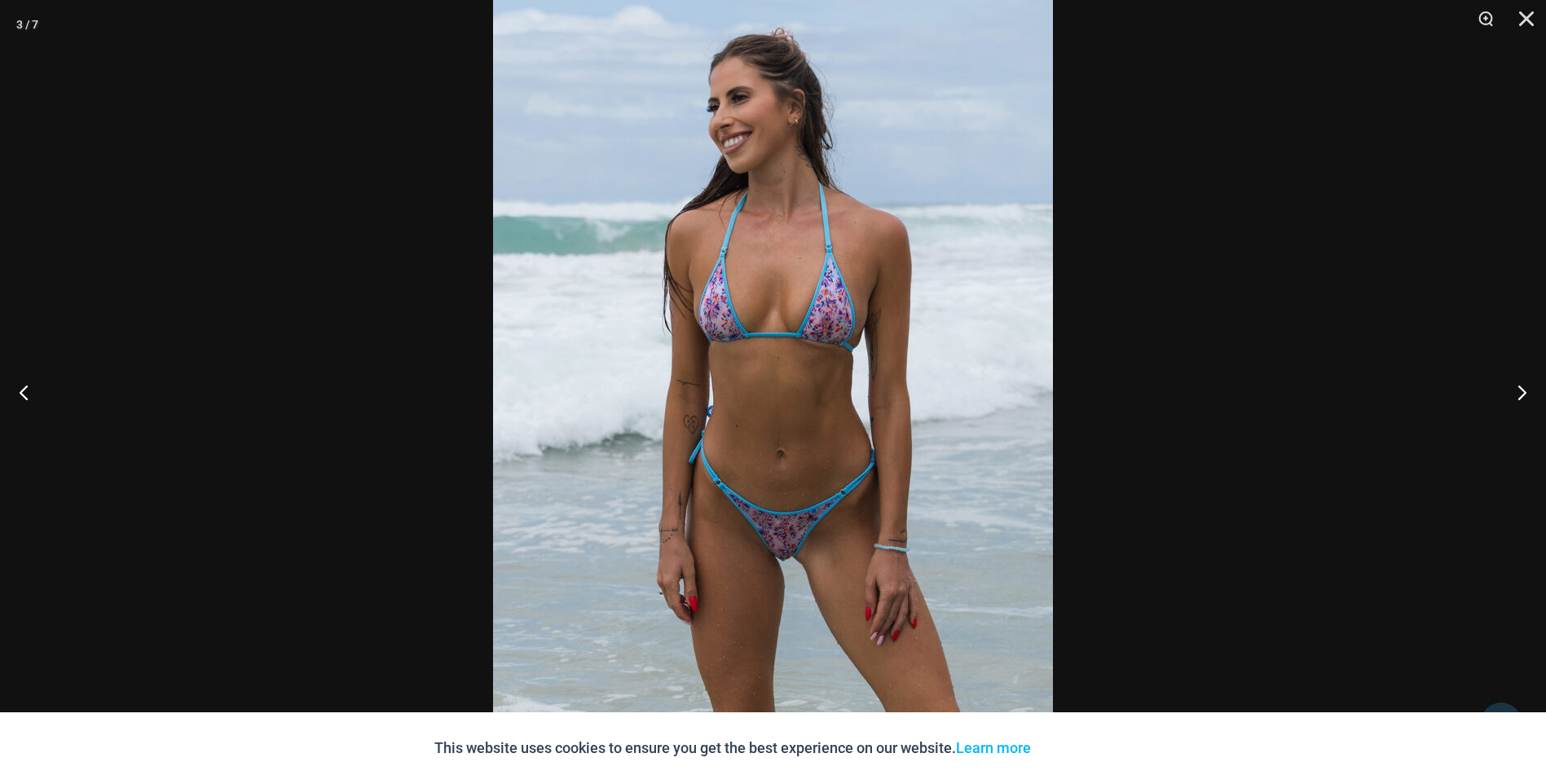
click at [1154, 245] on div at bounding box center [773, 392] width 1546 height 784
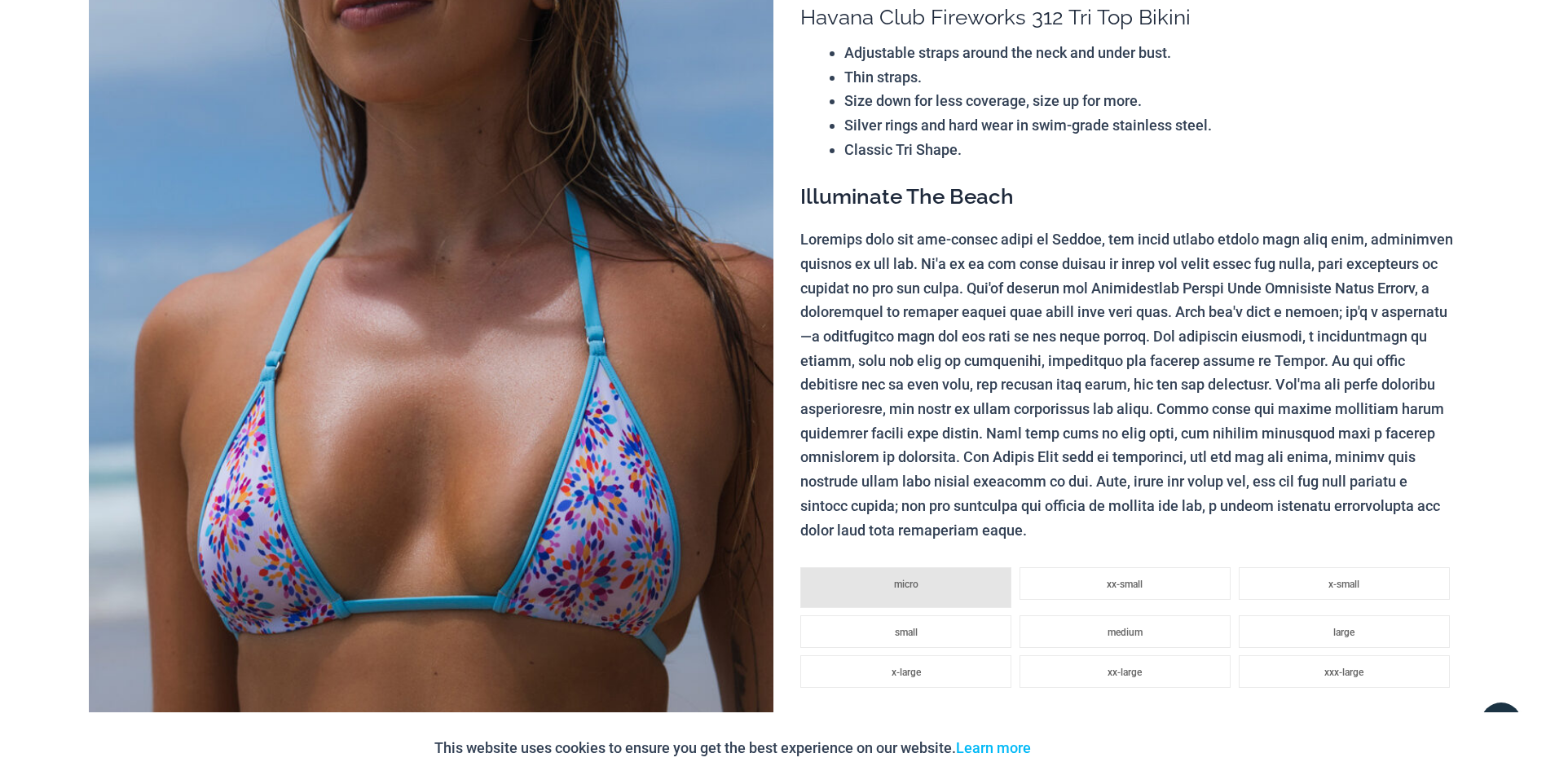
scroll to position [0, 0]
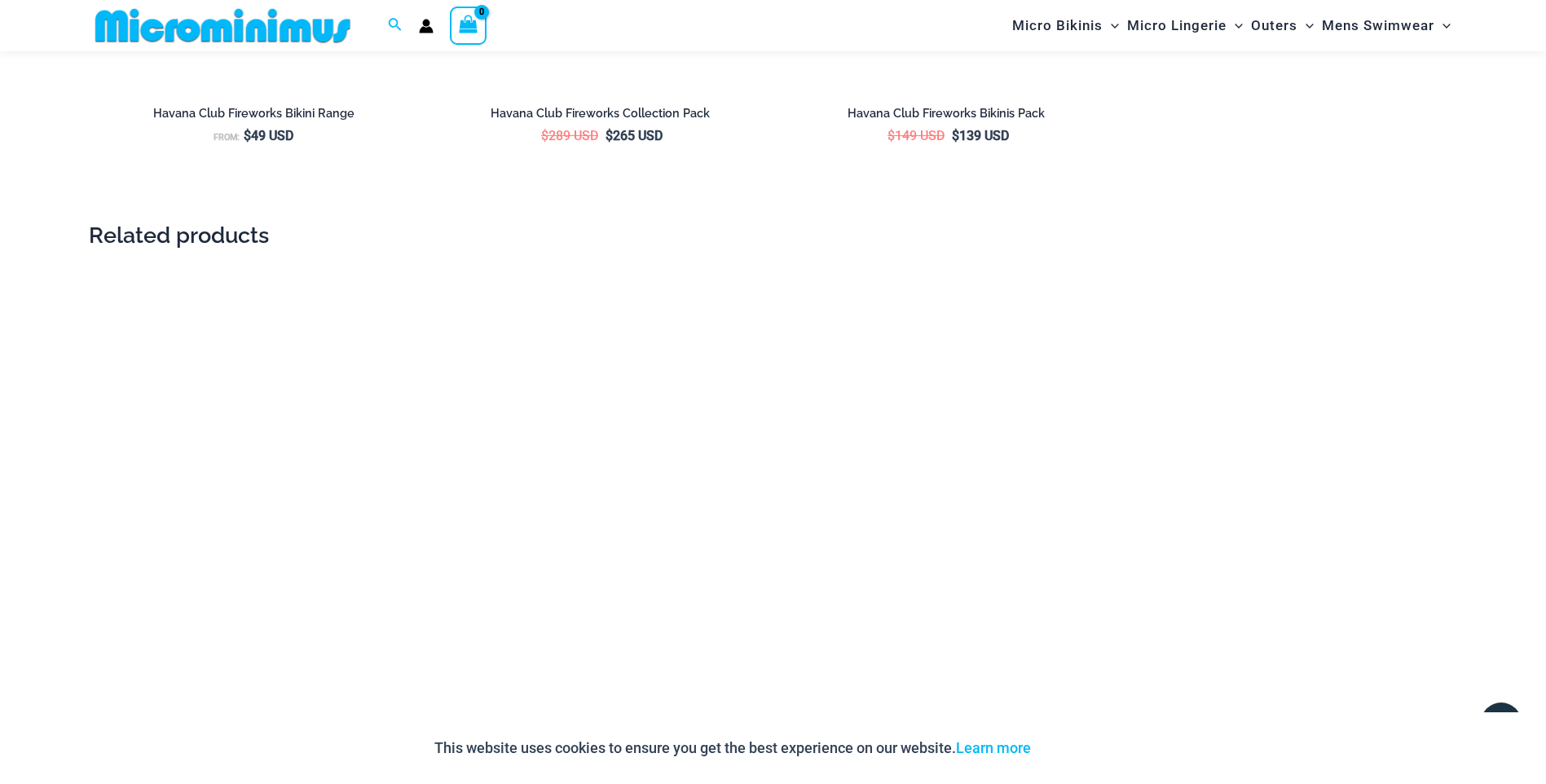
scroll to position [2920, 0]
